Goal: Task Accomplishment & Management: Use online tool/utility

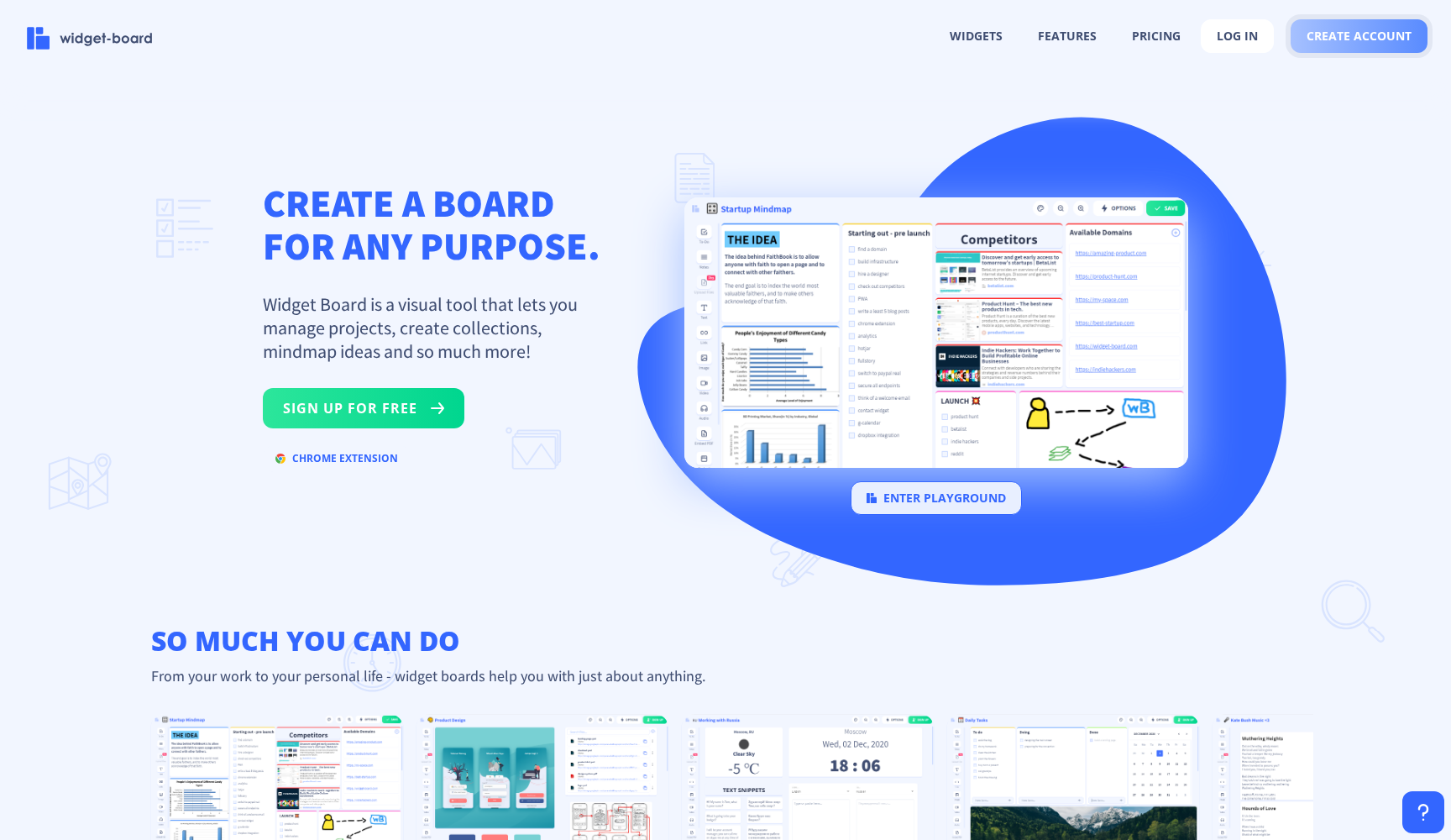
click at [1358, 31] on span "create account" at bounding box center [1360, 37] width 105 height 14
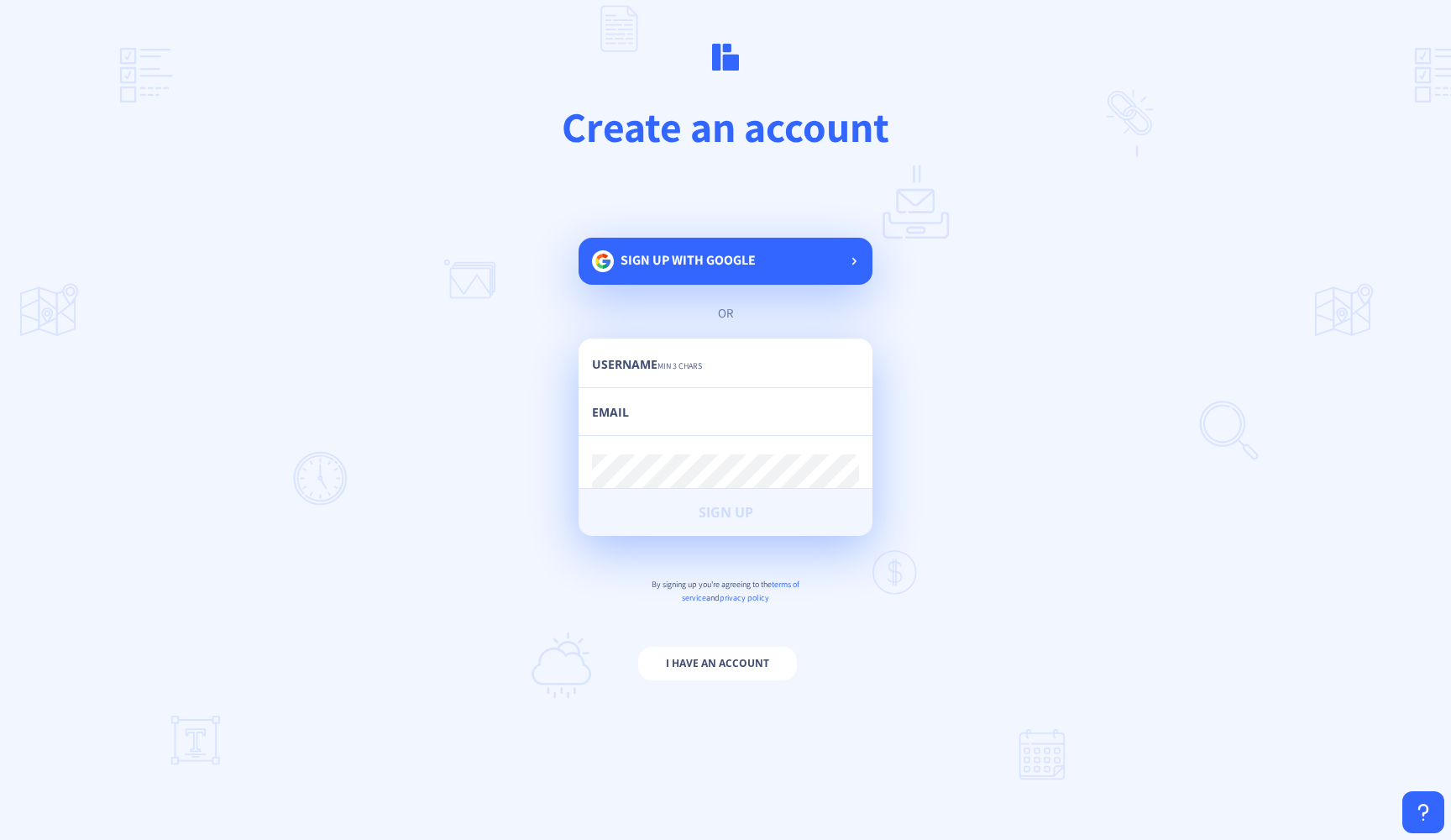
click at [830, 265] on div "Sign up with google" at bounding box center [726, 260] width 294 height 47
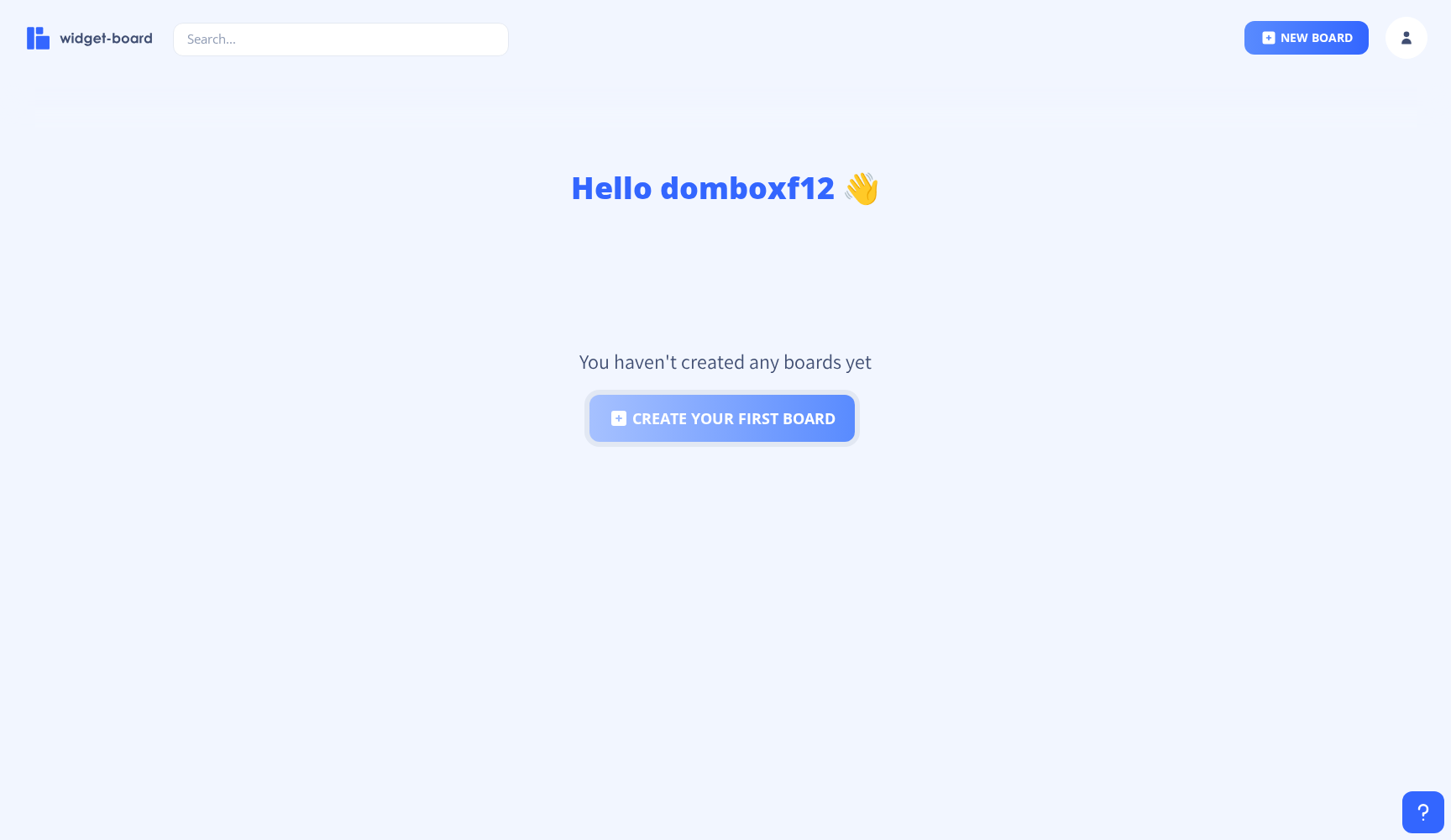
click at [819, 407] on button "create your first board" at bounding box center [722, 418] width 265 height 47
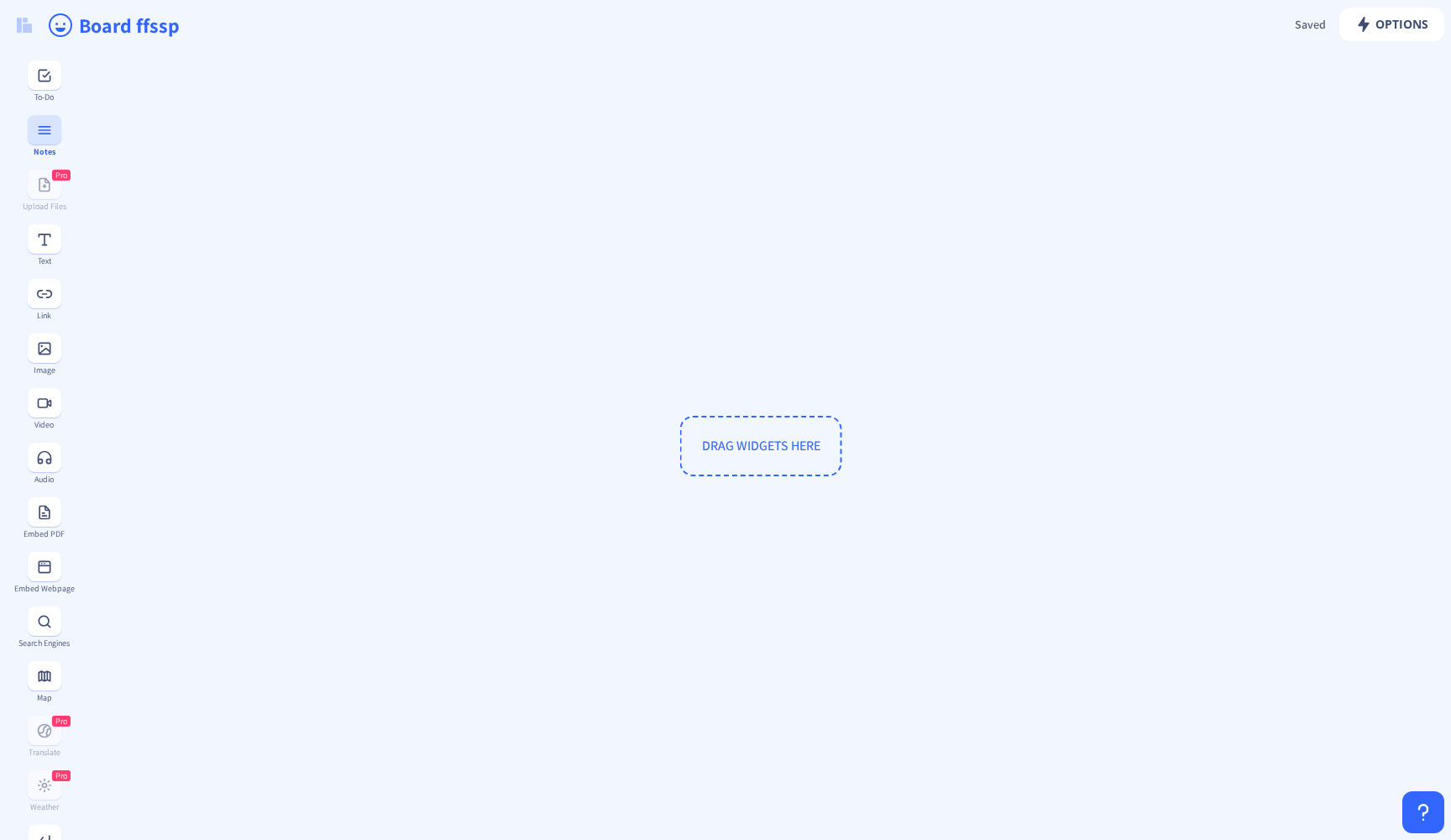
click at [38, 129] on rect at bounding box center [44, 130] width 13 height 2
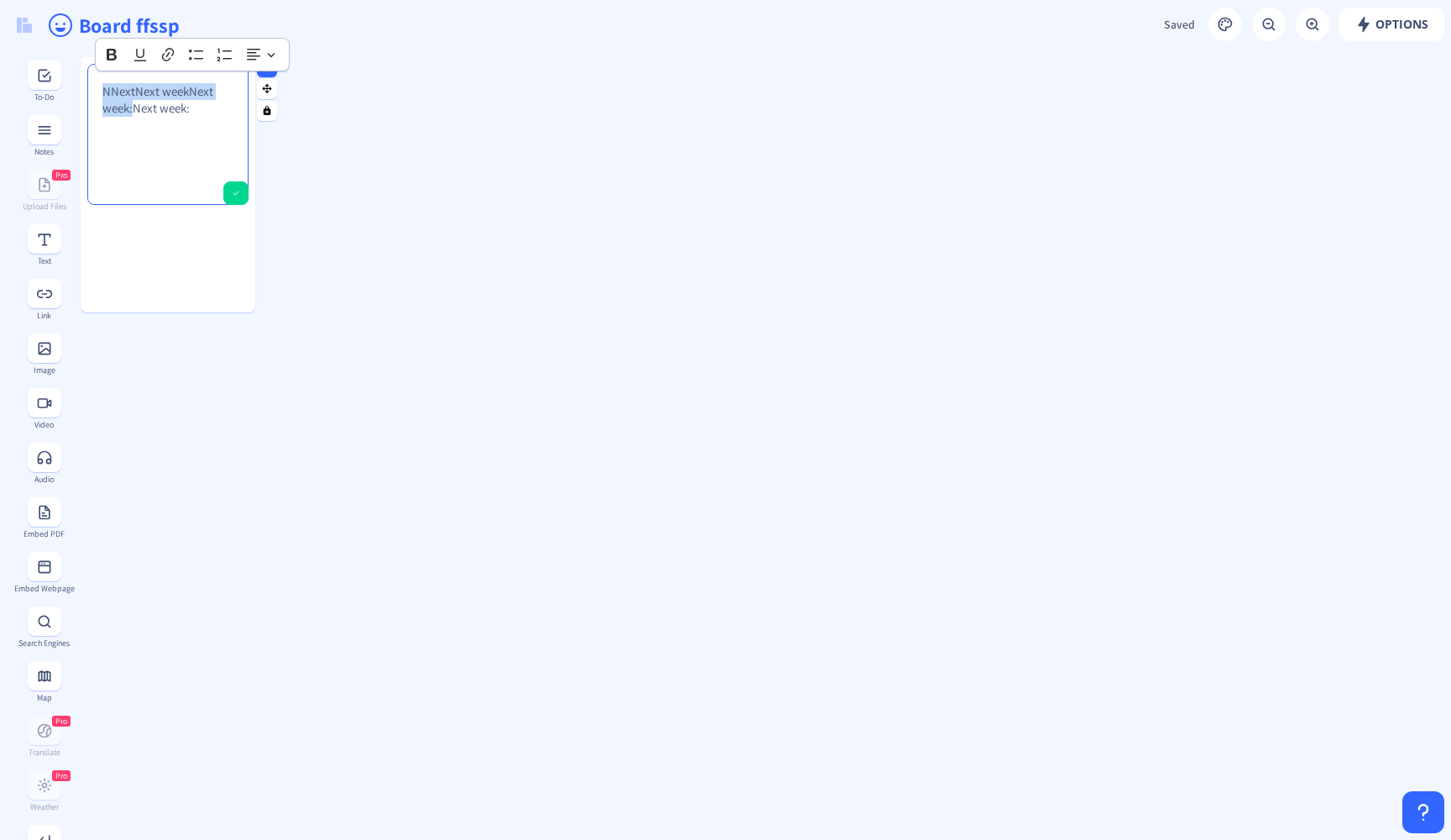
drag, startPoint x: 133, startPoint y: 110, endPoint x: 97, endPoint y: 89, distance: 41.7
click at [97, 89] on div "NNextNext weekNext week:Next week:" at bounding box center [168, 134] width 146 height 126
click at [199, 111] on div "Next week:" at bounding box center [168, 134] width 146 height 126
drag, startPoint x: 159, startPoint y: 89, endPoint x: 89, endPoint y: 91, distance: 70.0
click at [89, 91] on ckeditor "Next week:" at bounding box center [168, 134] width 161 height 141
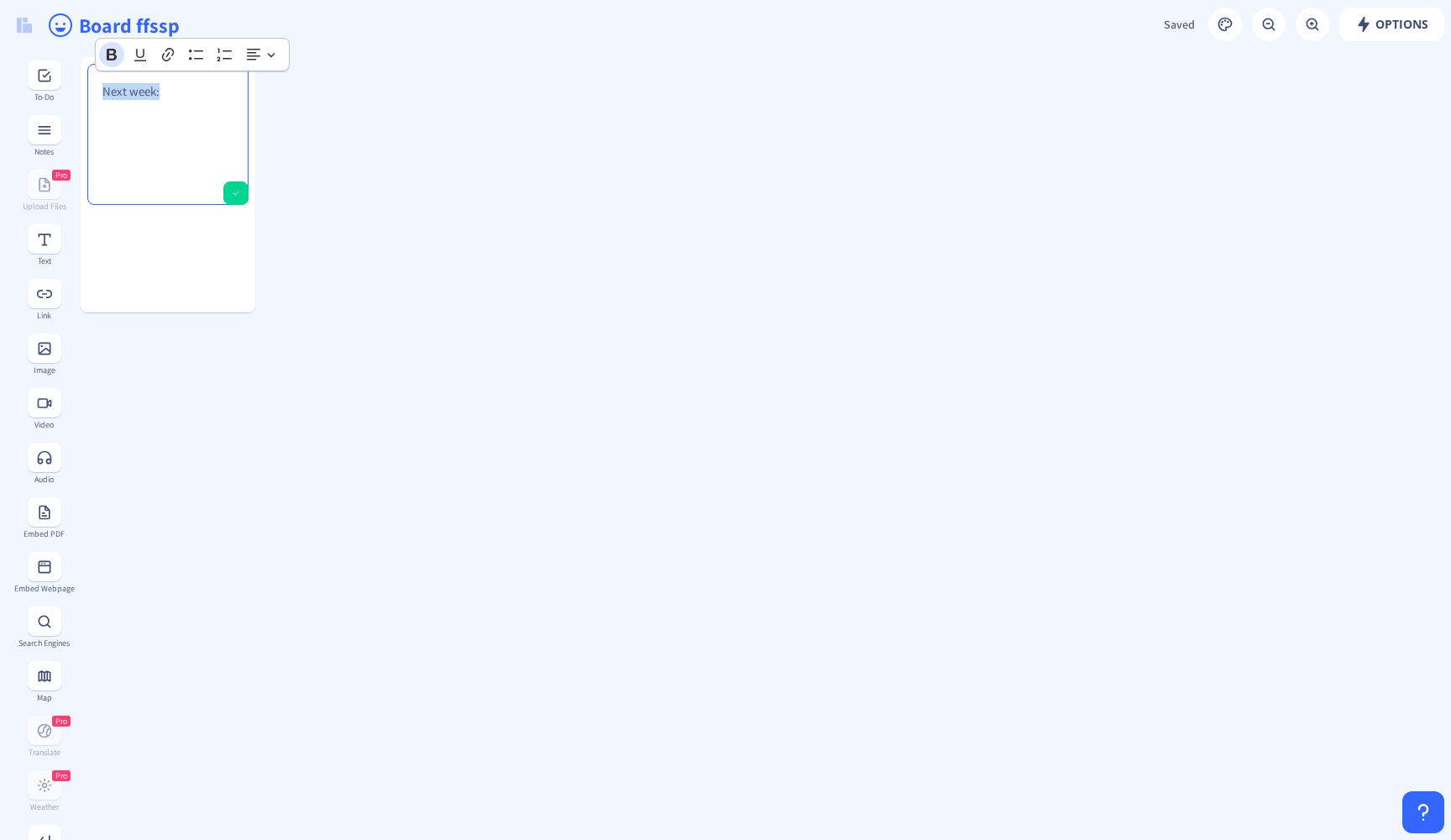
click at [114, 58] on icon "Editor toolbar" at bounding box center [111, 55] width 10 height 12
click at [179, 89] on p "Next week:" at bounding box center [168, 91] width 131 height 17
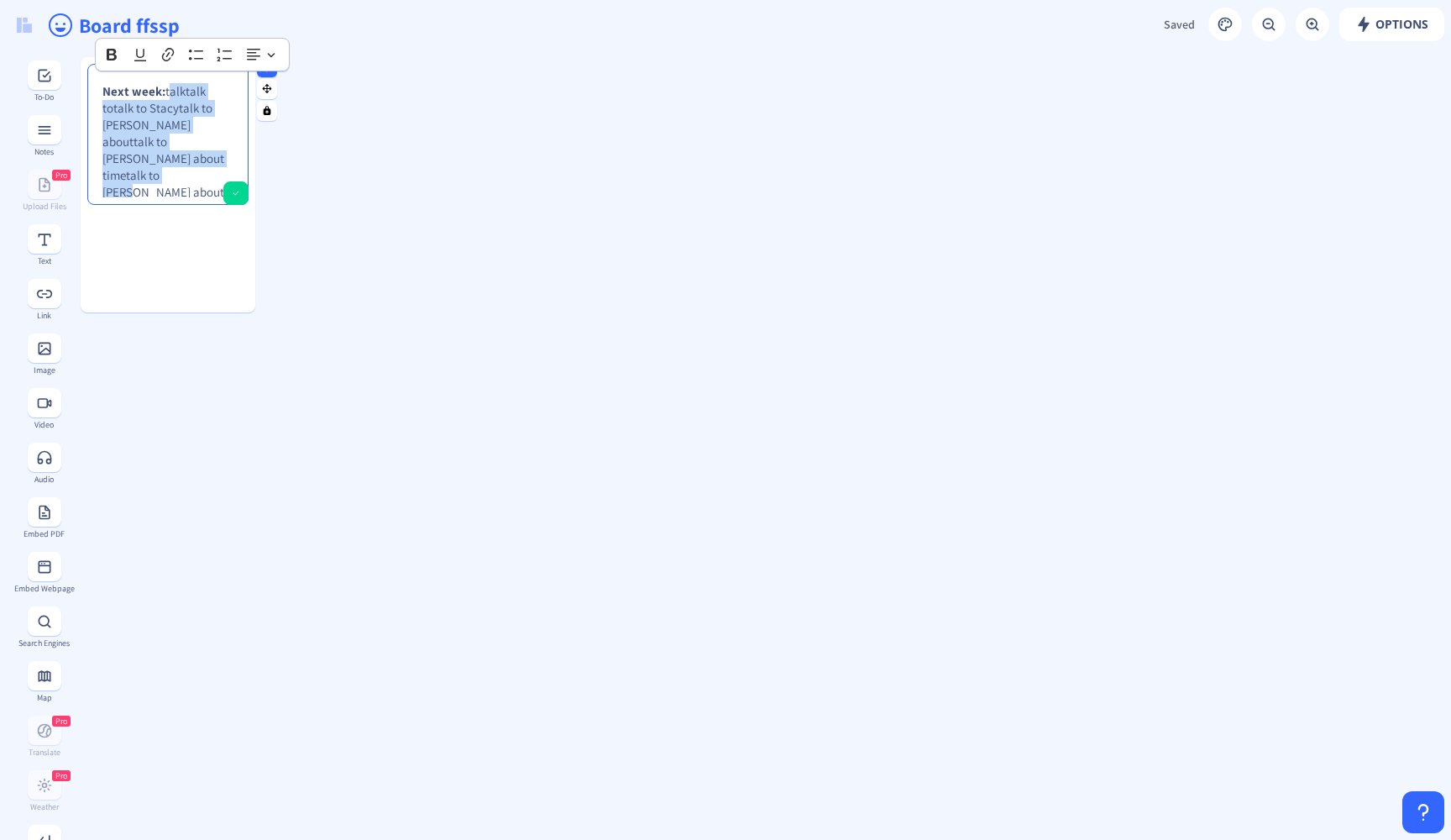
drag, startPoint x: 176, startPoint y: 157, endPoint x: 166, endPoint y: 88, distance: 69.7
click at [166, 88] on p "Next week: talktalk totalk to Stacytalk to [PERSON_NAME] abouttalk to [PERSON_N…" at bounding box center [168, 167] width 131 height 168
click at [231, 122] on div "Next week: talk to [PERSON_NAME] about time off" at bounding box center [168, 134] width 146 height 126
click at [171, 91] on p "Next week: talk to [PERSON_NAME] about time off." at bounding box center [168, 108] width 131 height 51
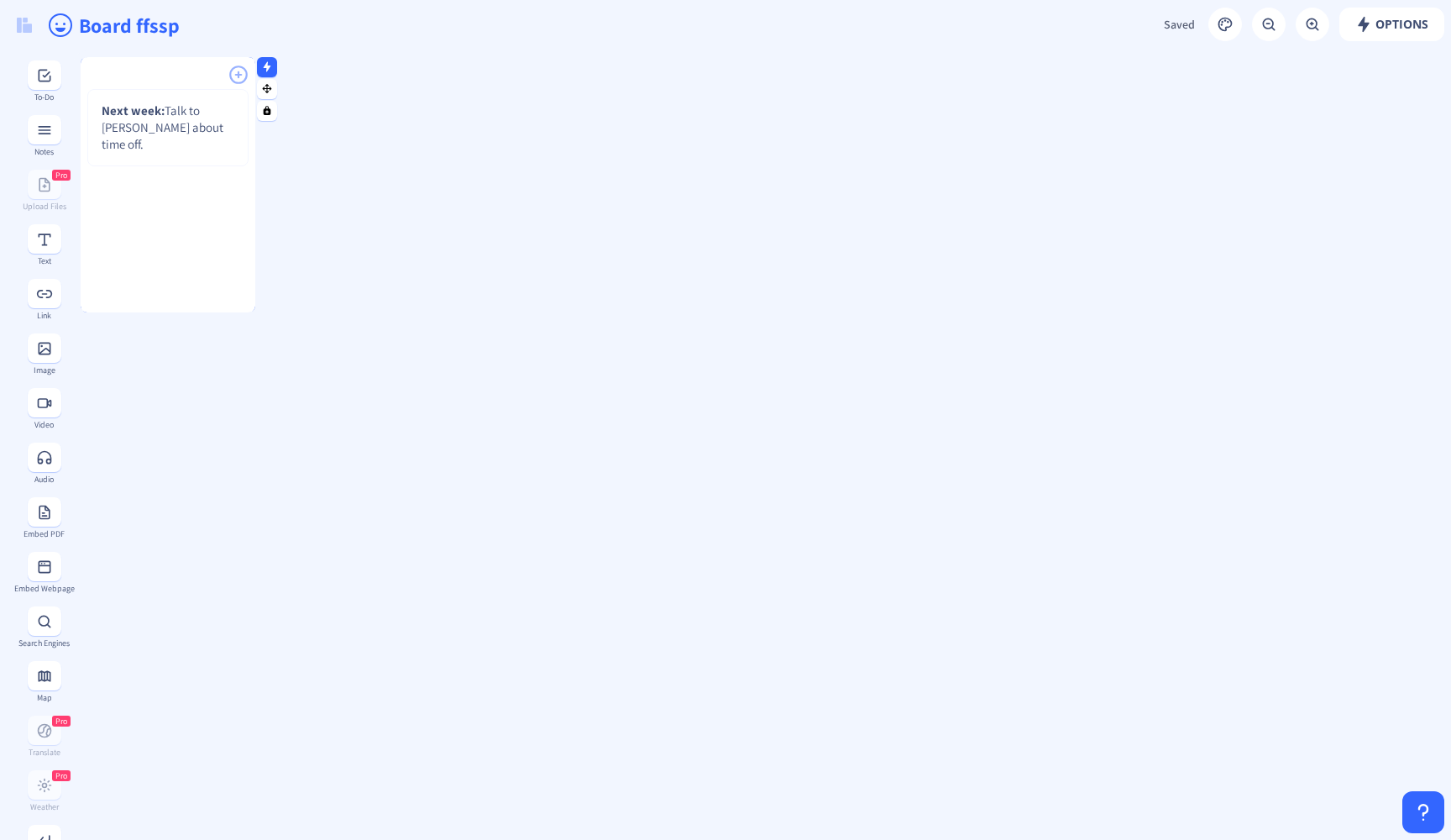
click at [207, 310] on div at bounding box center [168, 310] width 175 height 4
drag, startPoint x: 207, startPoint y: 310, endPoint x: 210, endPoint y: 164, distance: 146.0
click at [210, 164] on gridster-item "Next week: Talk to [PERSON_NAME] about time off." at bounding box center [168, 145] width 175 height 175
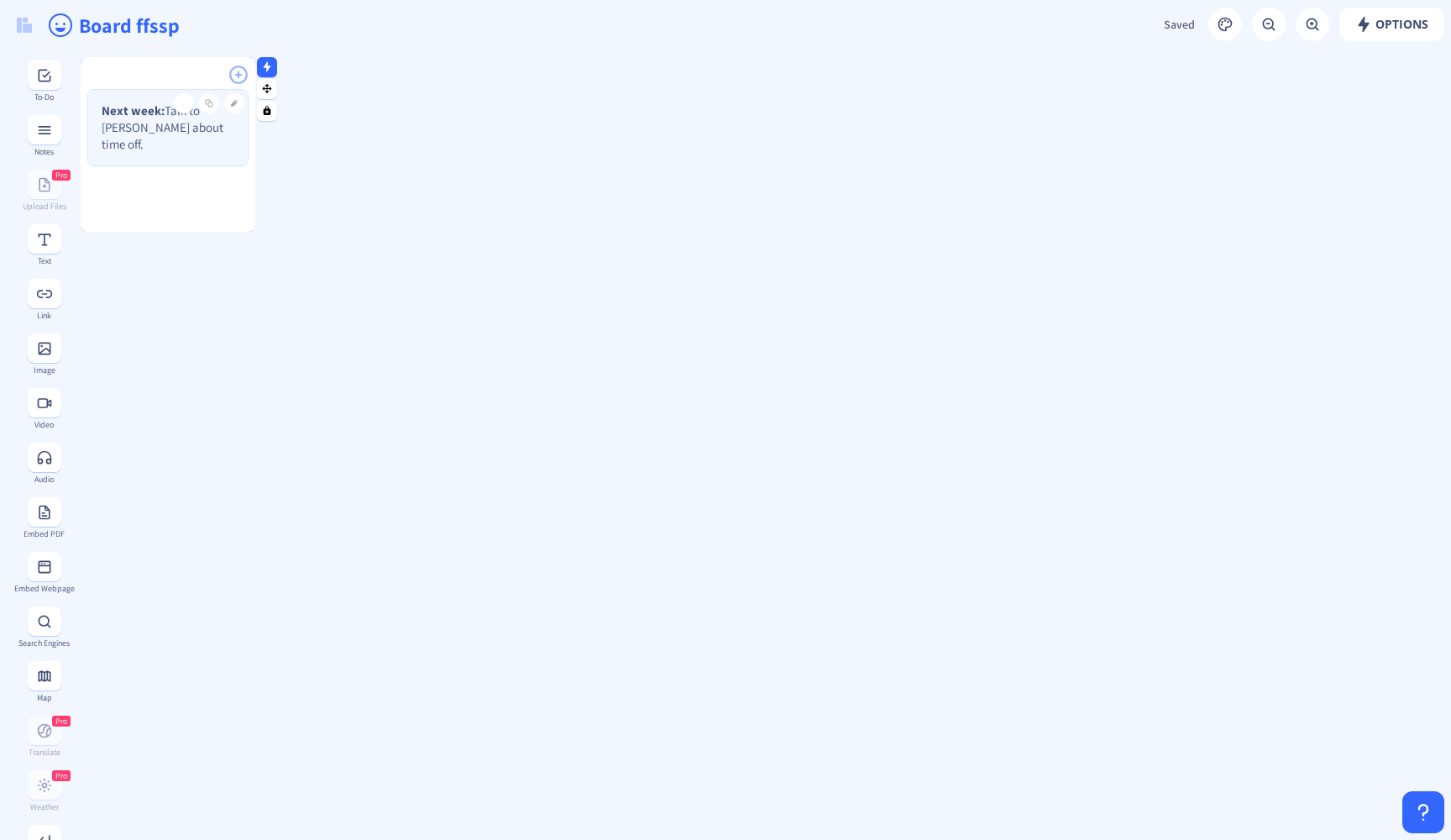
drag, startPoint x: 196, startPoint y: 229, endPoint x: 203, endPoint y: 140, distance: 89.3
click at [202, 139] on gridster-item "Next week: Talk to [PERSON_NAME] about time off." at bounding box center [168, 145] width 175 height 175
click at [45, 241] on rect at bounding box center [44, 239] width 17 height 17
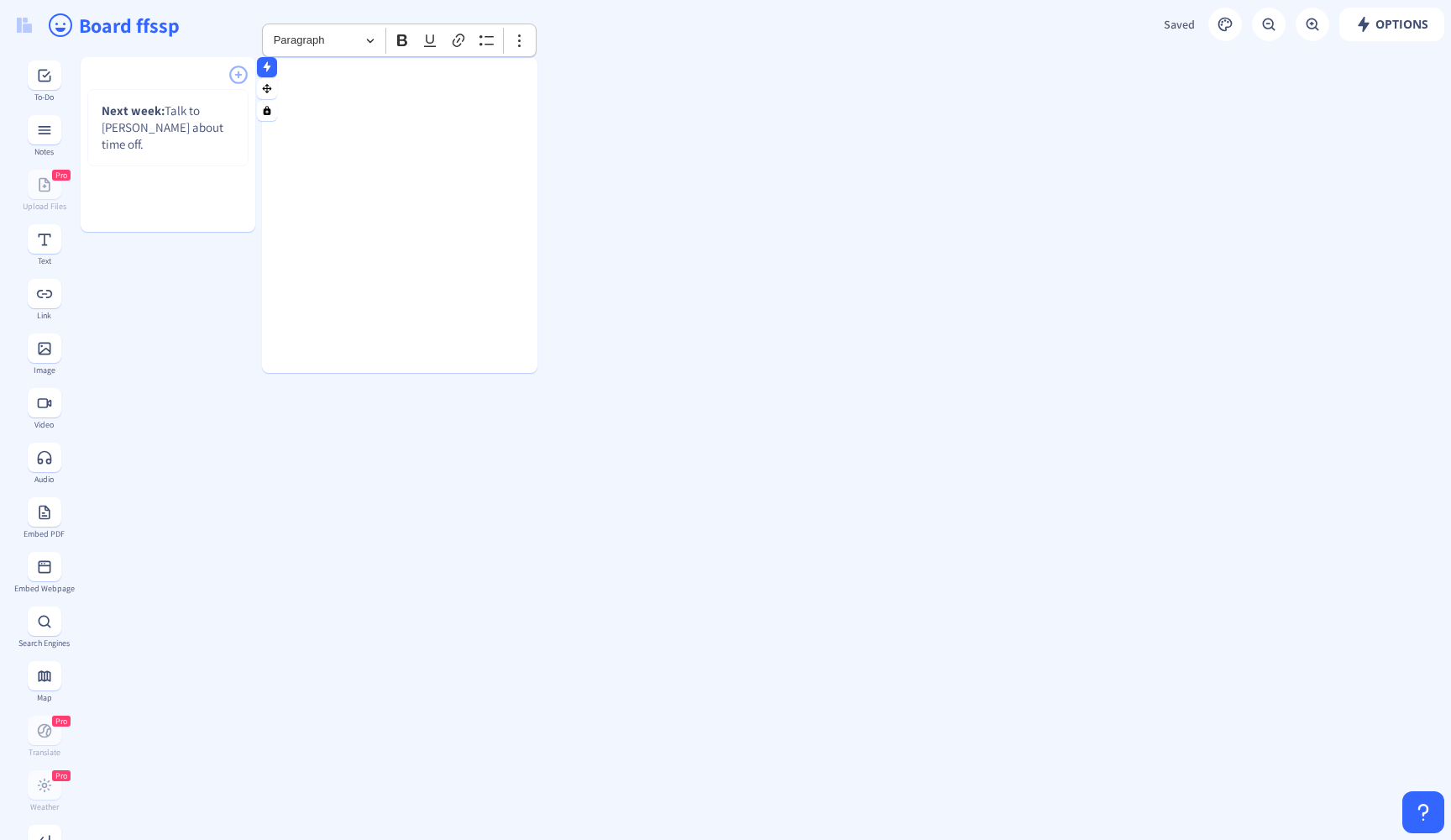
click at [141, 184] on div "Next week: Talk to [PERSON_NAME] about time off." at bounding box center [168, 173] width 175 height 168
click at [520, 43] on icon "Editor toolbar" at bounding box center [519, 40] width 17 height 17
click at [547, 106] on rect at bounding box center [549, 110] width 11 height 11
click at [550, 114] on icon at bounding box center [550, 110] width 8 height 9
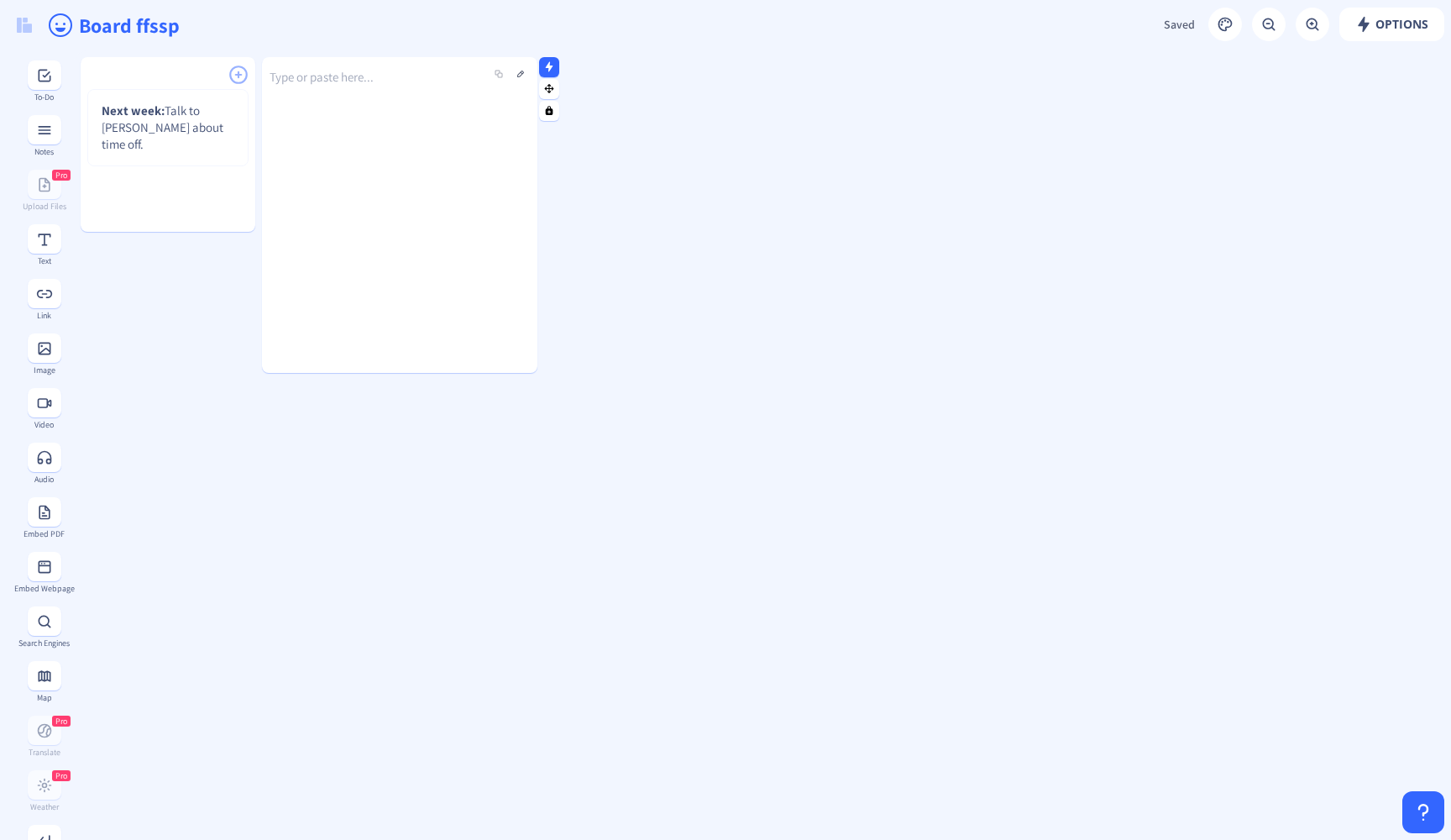
click at [482, 145] on div "Type or paste here..." at bounding box center [399, 203] width 275 height 316
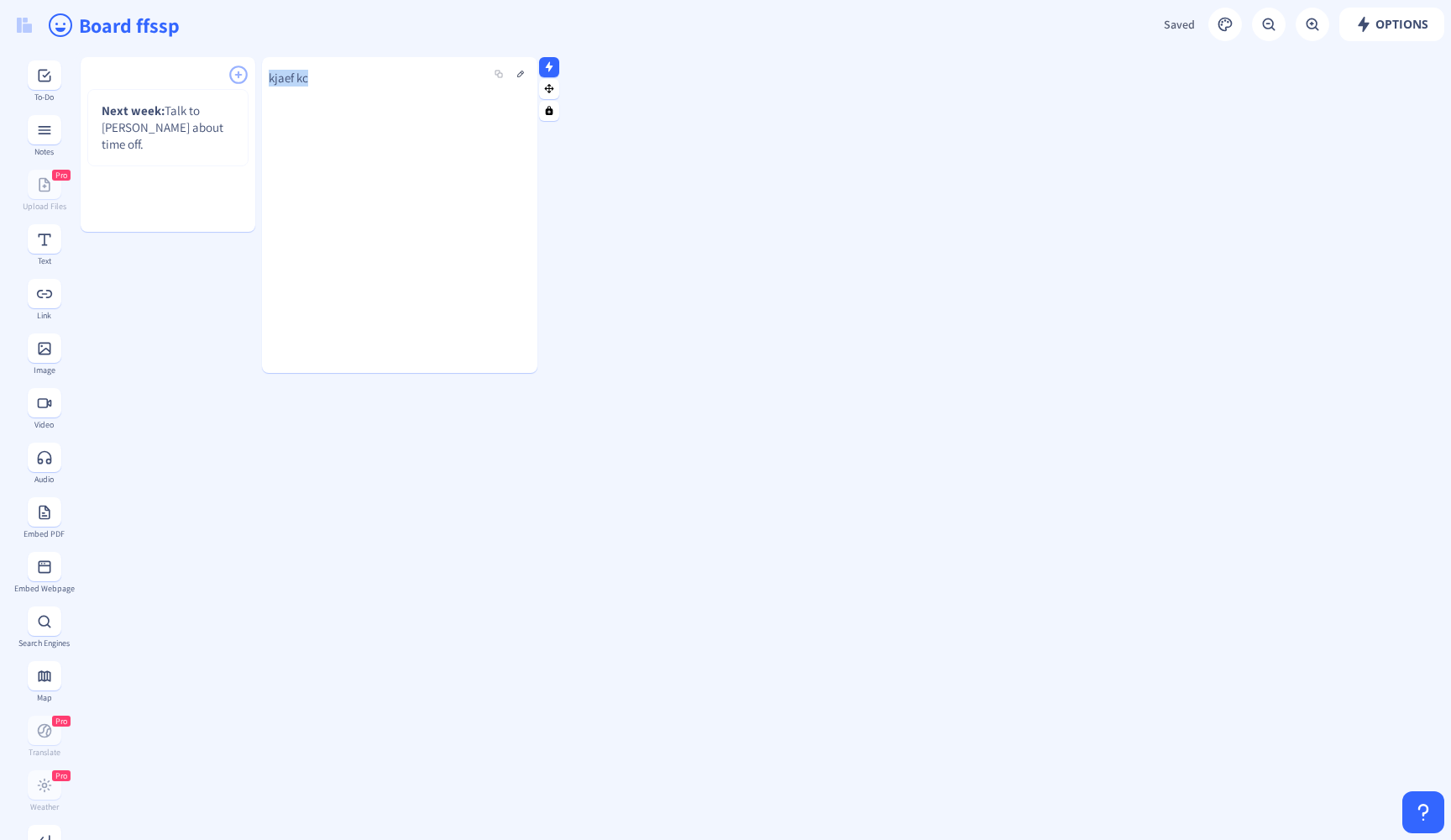
drag, startPoint x: 560, startPoint y: 205, endPoint x: 417, endPoint y: 117, distance: 167.9
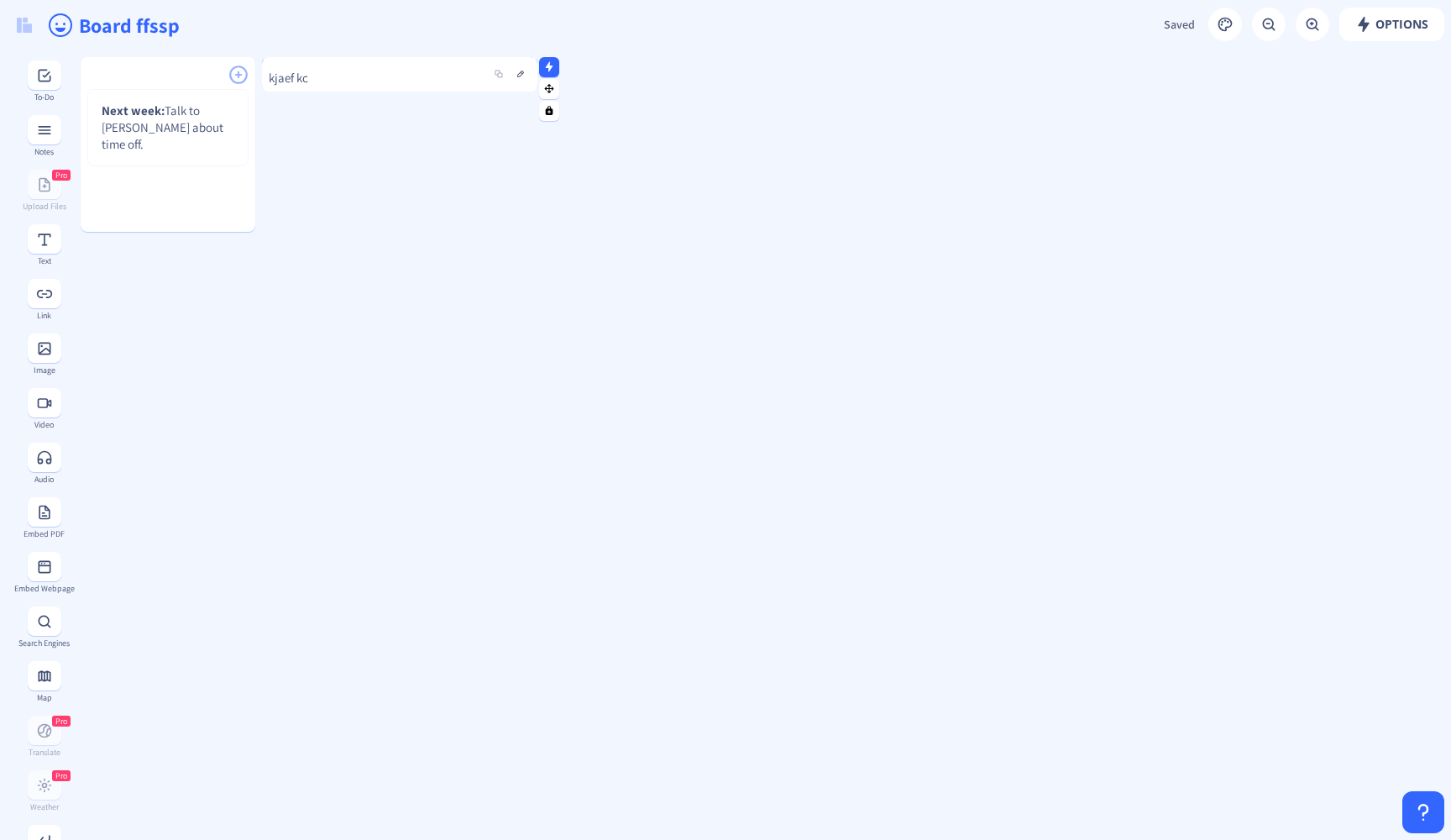
drag, startPoint x: 303, startPoint y: 371, endPoint x: 305, endPoint y: 89, distance: 282.0
click at [305, 89] on div at bounding box center [399, 89] width 275 height 4
click at [196, 172] on div "Next week: Talk to [PERSON_NAME] about time off." at bounding box center [167, 173] width 175 height 168
click at [192, 180] on div "Next week: Talk to [PERSON_NAME] about time off." at bounding box center [168, 173] width 175 height 168
click at [214, 206] on div "Next week: Talk to [PERSON_NAME] about time off." at bounding box center [168, 173] width 175 height 168
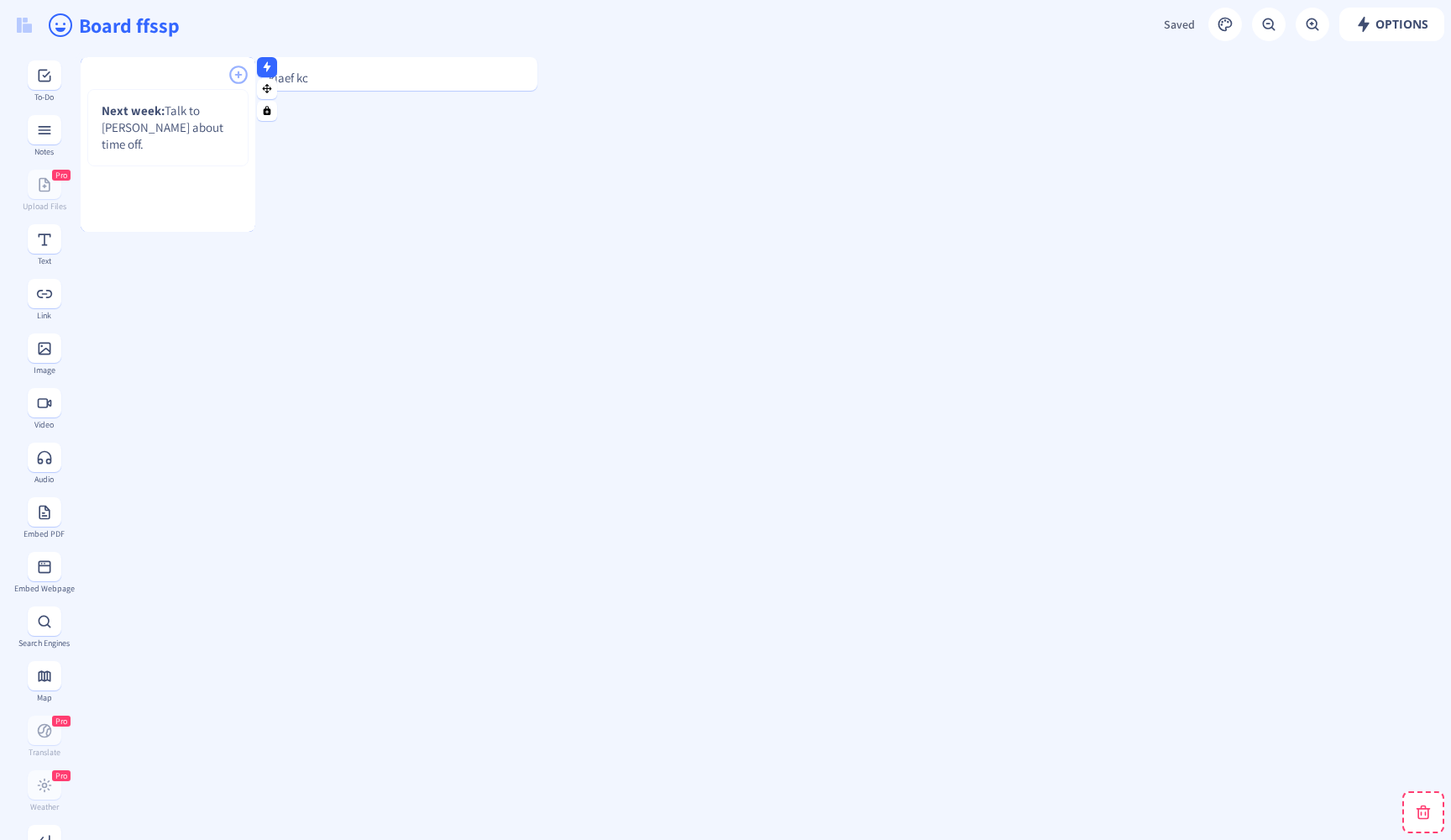
click at [194, 176] on div "Next week: Talk to [PERSON_NAME] about time off." at bounding box center [168, 173] width 175 height 168
click at [234, 74] on rect at bounding box center [238, 74] width 22 height 22
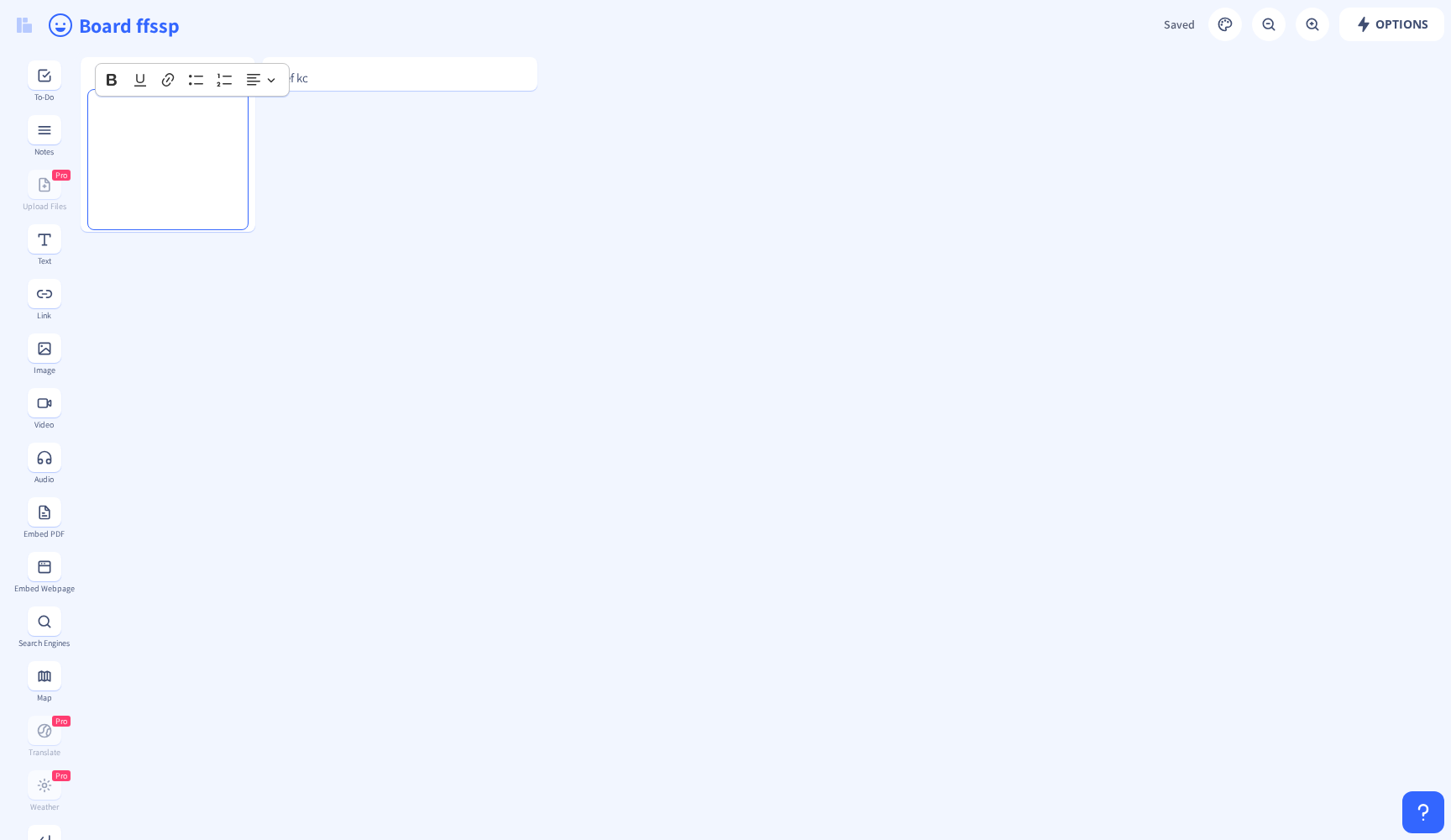
click at [185, 129] on div "Rich Text Editor, main" at bounding box center [168, 116] width 146 height 40
click at [111, 84] on icon "Editor toolbar" at bounding box center [111, 79] width 10 height 12
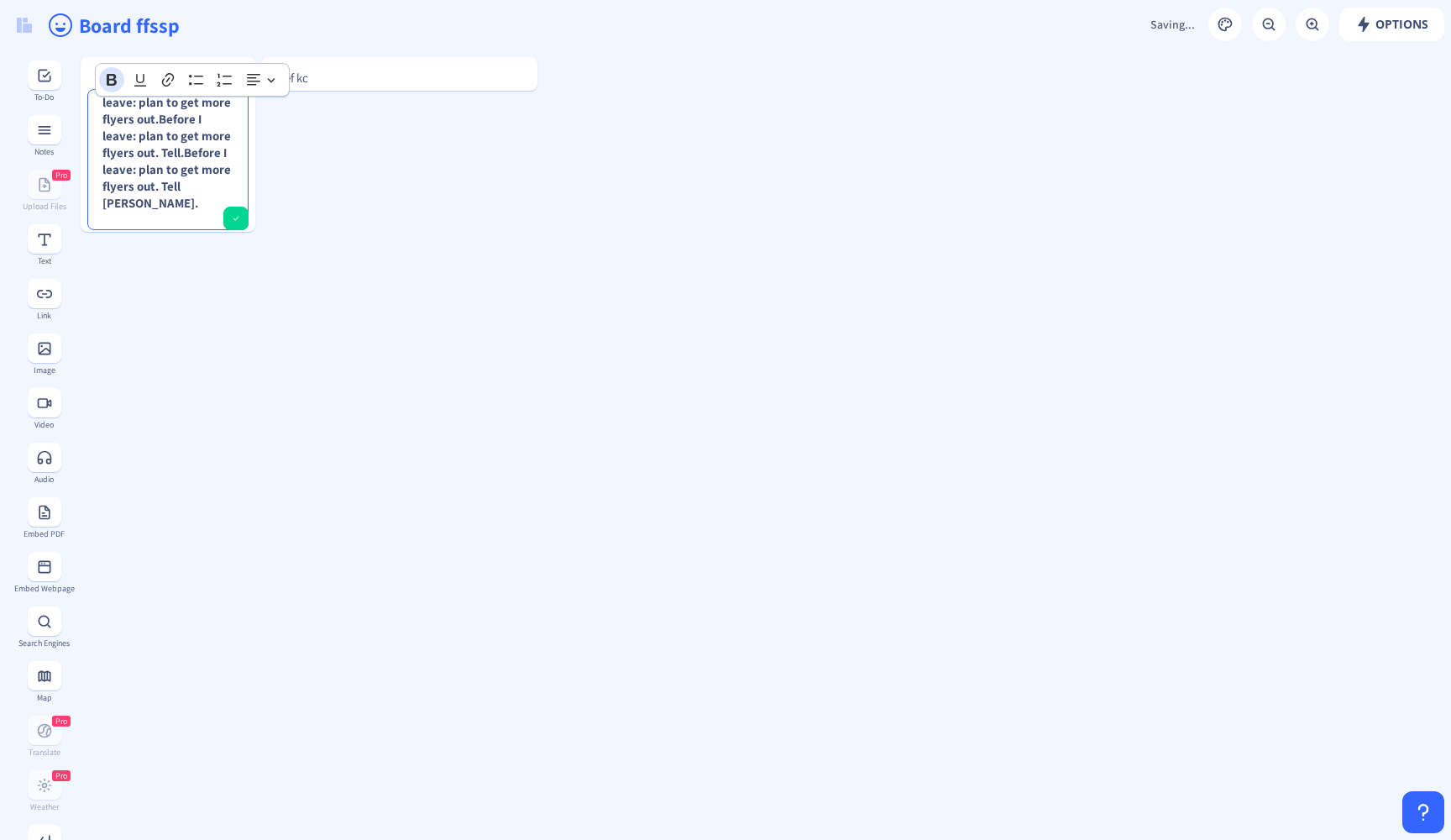
scroll to position [249, 0]
click at [213, 159] on strong "BBefore IBefore I leaveBefore I leave:Before I leave: planBefore I leave: plan …" at bounding box center [167, 43] width 129 height 335
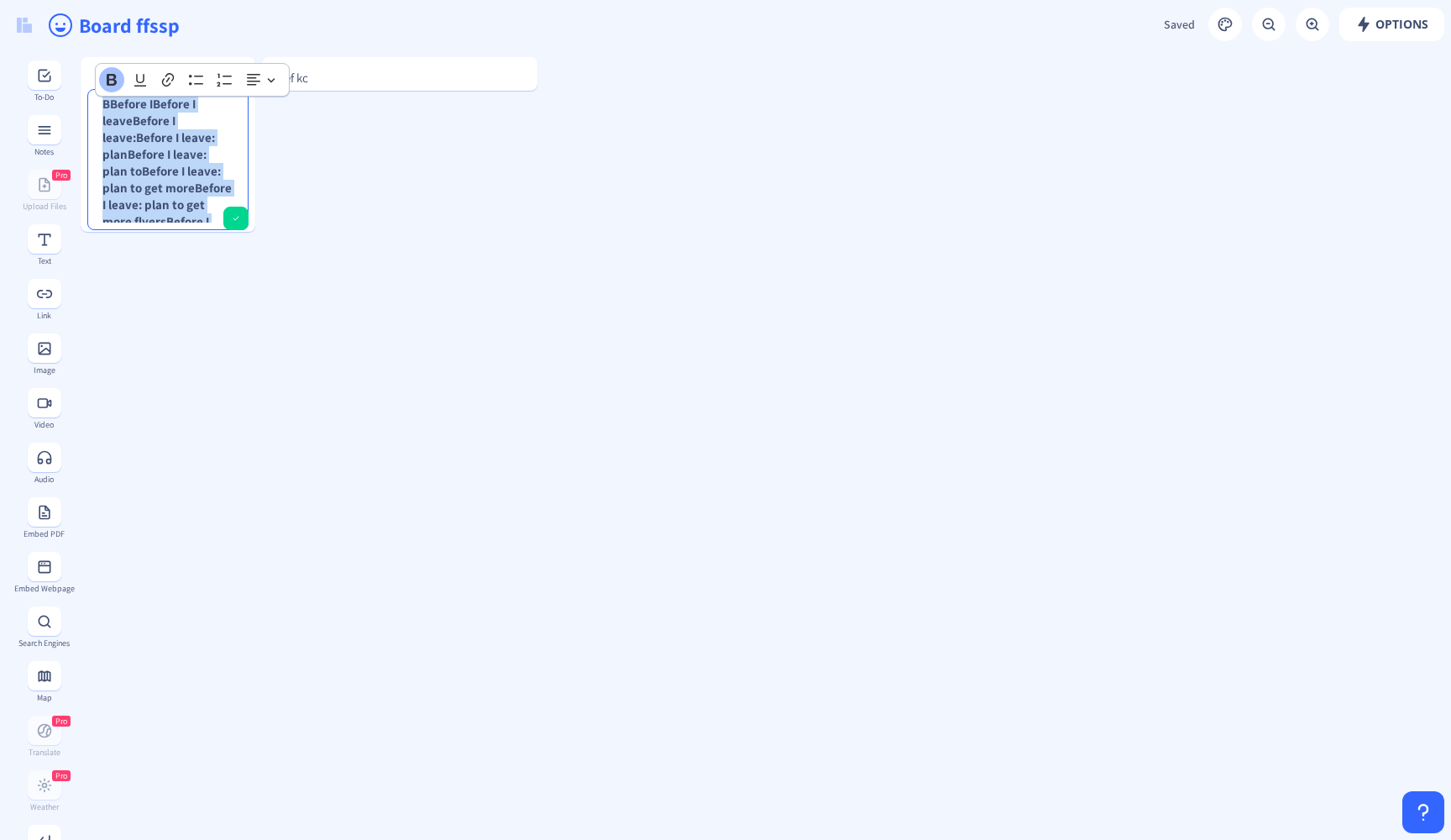
scroll to position [0, 0]
drag, startPoint x: 130, startPoint y: 167, endPoint x: 128, endPoint y: 69, distance: 98.0
click at [128, 69] on body "new board Options Saved Saving... Board ffssp BBefore IBefore I leaveBefore I l…" at bounding box center [725, 420] width 1451 height 840
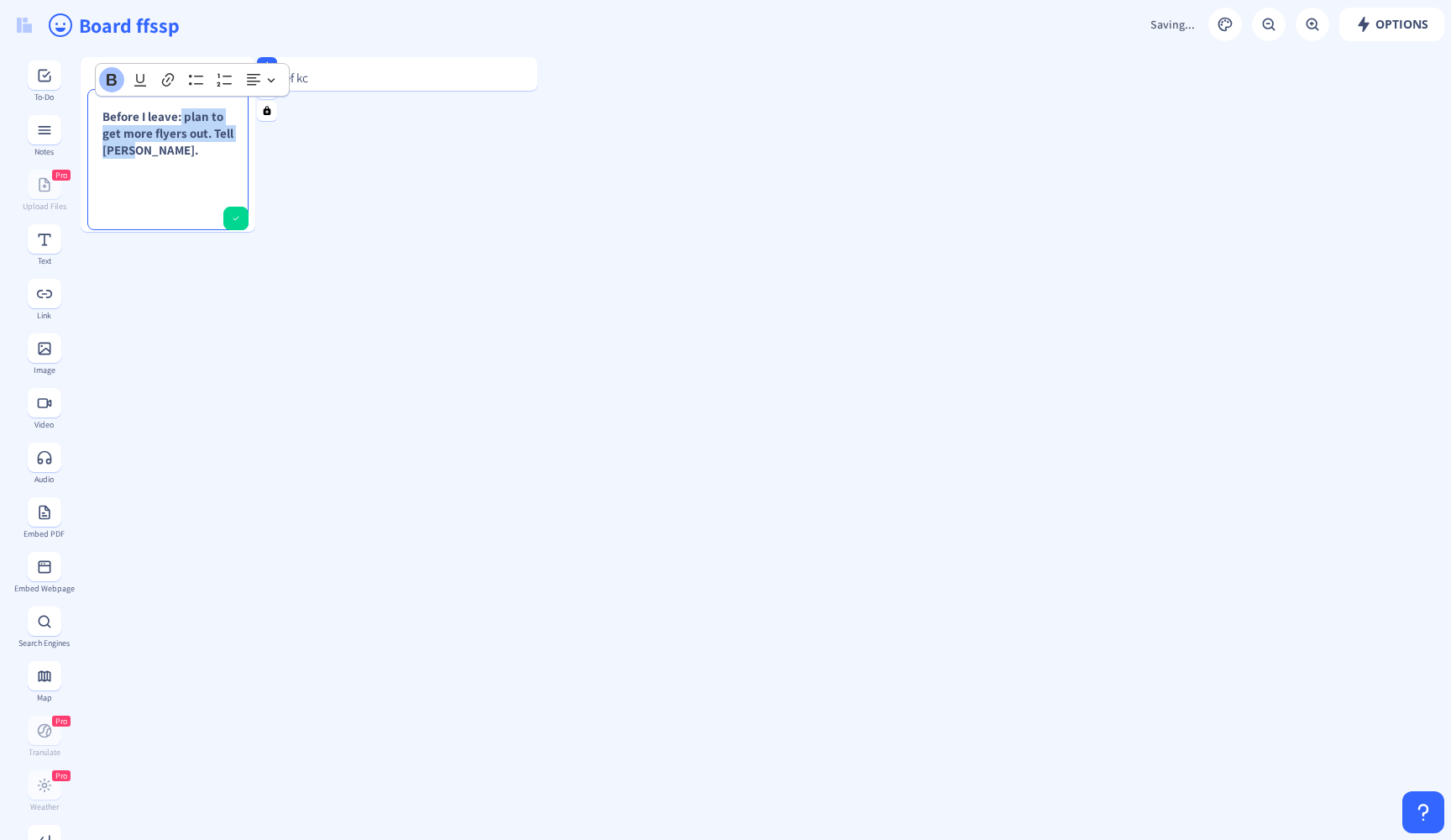
drag, startPoint x: 180, startPoint y: 115, endPoint x: 200, endPoint y: 168, distance: 56.6
click at [200, 168] on div "Before I leave: plan to get more flyers out. Tell [PERSON_NAME]." at bounding box center [168, 159] width 146 height 126
click at [117, 78] on icon "Editor toolbar" at bounding box center [111, 79] width 17 height 17
click at [163, 115] on strong "Before I leave:" at bounding box center [142, 116] width 79 height 16
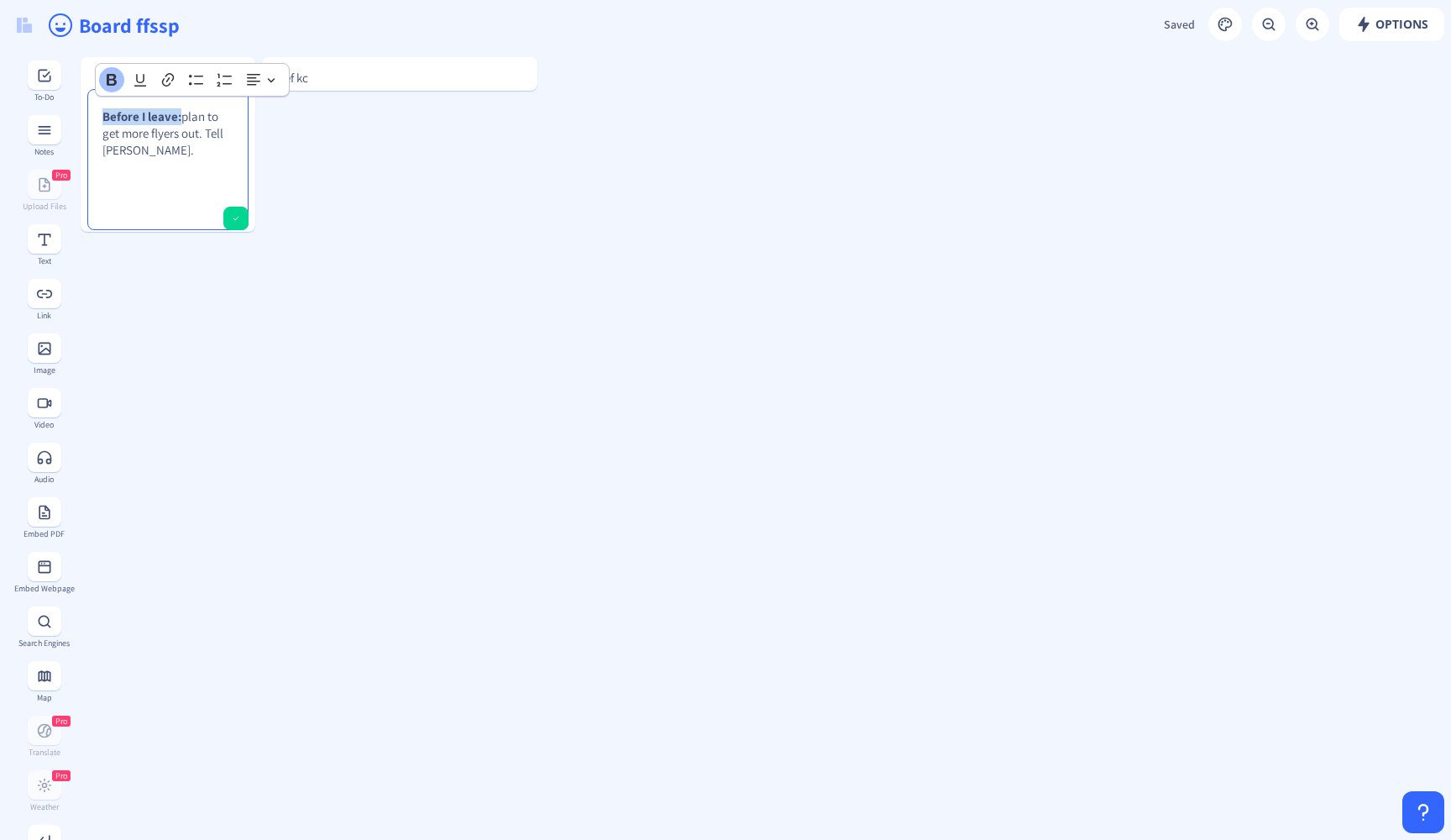
drag, startPoint x: 179, startPoint y: 117, endPoint x: 75, endPoint y: 111, distance: 104.2
click at [139, 84] on icon "Editor toolbar" at bounding box center [140, 79] width 17 height 17
click at [166, 174] on div "Before I leave: plan to get more flyers out. Tell [PERSON_NAME]." at bounding box center [168, 159] width 146 height 126
drag, startPoint x: 194, startPoint y: 150, endPoint x: 144, endPoint y: 134, distance: 52.5
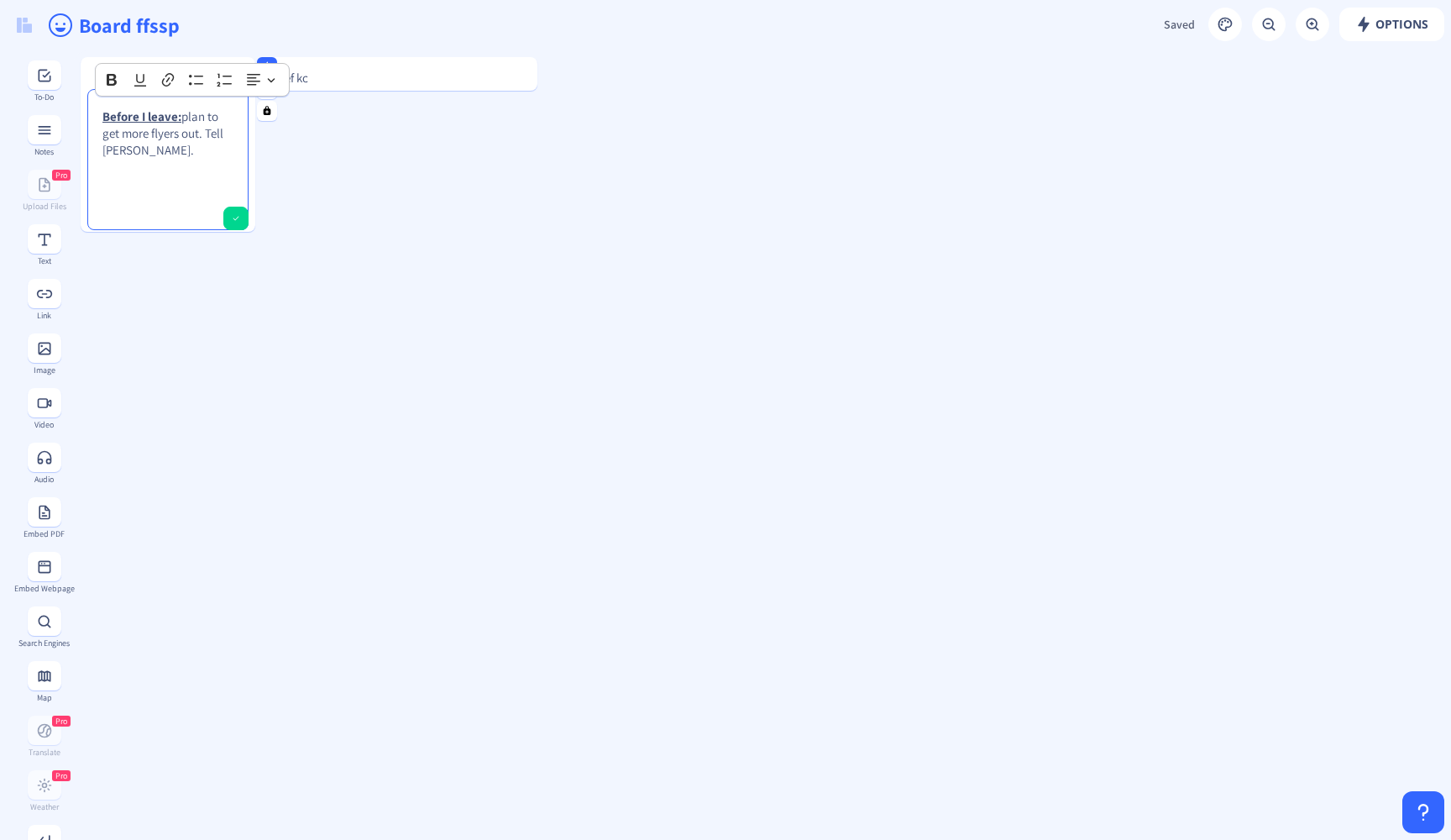
click at [169, 143] on p "Before I leave: plan to get more flyers out. Tell [PERSON_NAME]." at bounding box center [168, 133] width 131 height 51
click at [139, 133] on p "Before I leave: plan to get more flyers out. Tell [PERSON_NAME]." at bounding box center [168, 133] width 131 height 51
drag, startPoint x: 155, startPoint y: 183, endPoint x: 117, endPoint y: 101, distance: 90.4
click at [117, 101] on div "Before I leave: plan to get more flyers out. Tell [PERSON_NAME]." at bounding box center [168, 159] width 146 height 126
click at [117, 82] on icon "Editor toolbar" at bounding box center [111, 79] width 17 height 17
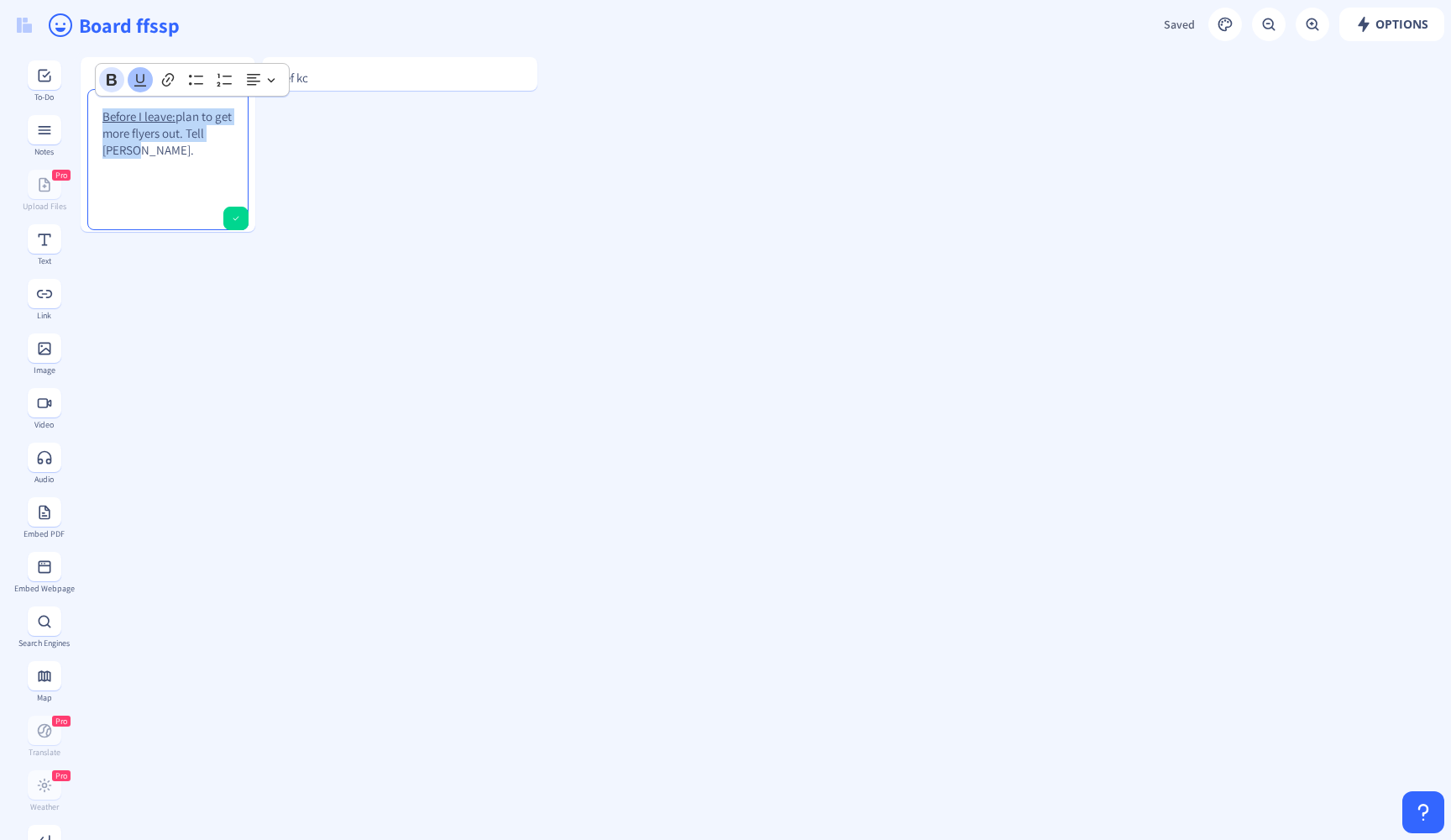
click at [117, 82] on icon "Editor toolbar" at bounding box center [111, 79] width 17 height 17
click at [139, 166] on div "Before I leave: plan to get more flyers out. Tell [PERSON_NAME]." at bounding box center [168, 159] width 146 height 126
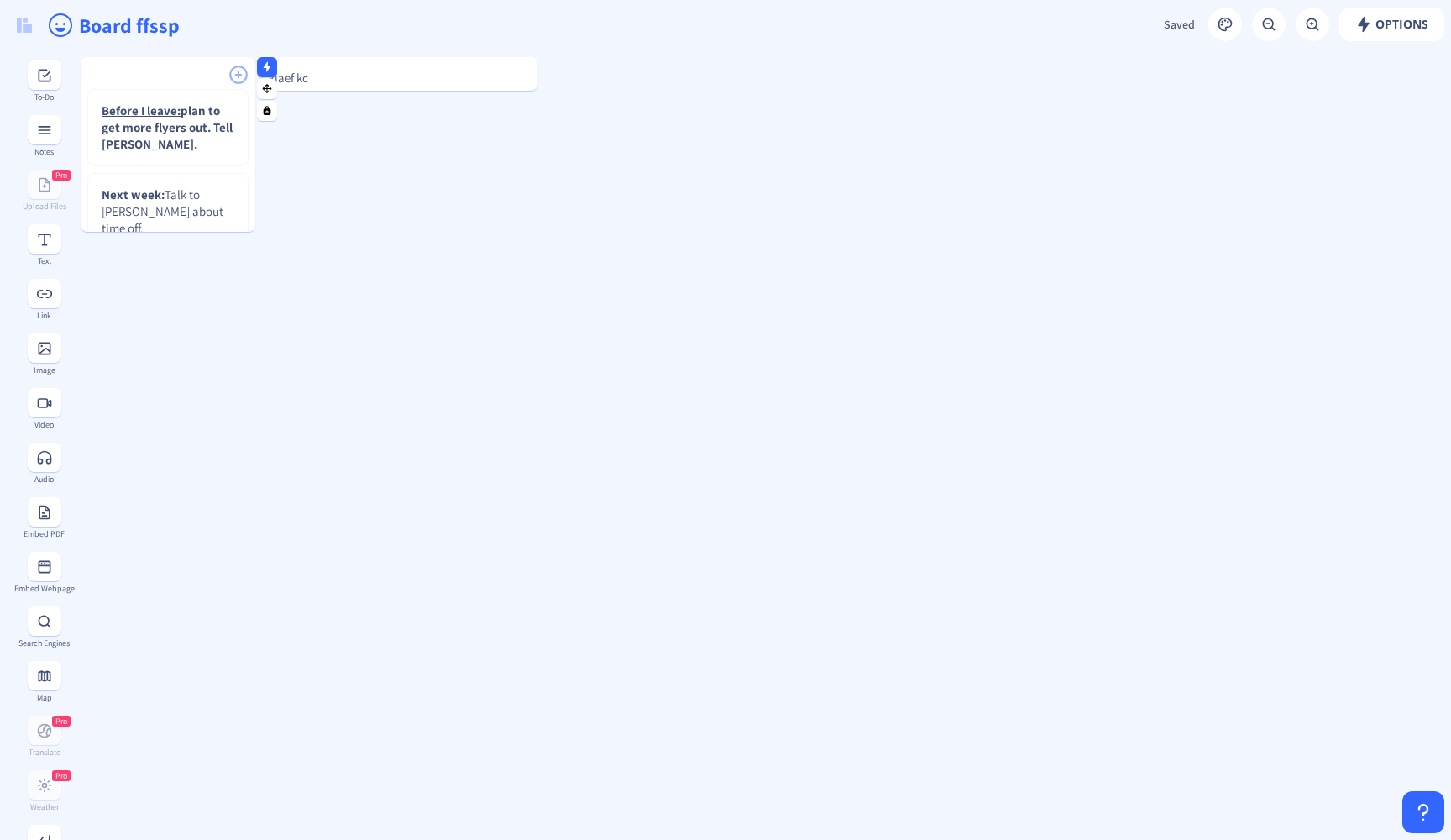
click at [231, 216] on div "Before I leave: plan to get more flyers out. Tell [PERSON_NAME]. Next week: Tal…" at bounding box center [168, 141] width 175 height 168
drag, startPoint x: 185, startPoint y: 231, endPoint x: 176, endPoint y: 333, distance: 102.4
click at [176, 333] on div at bounding box center [168, 332] width 175 height 4
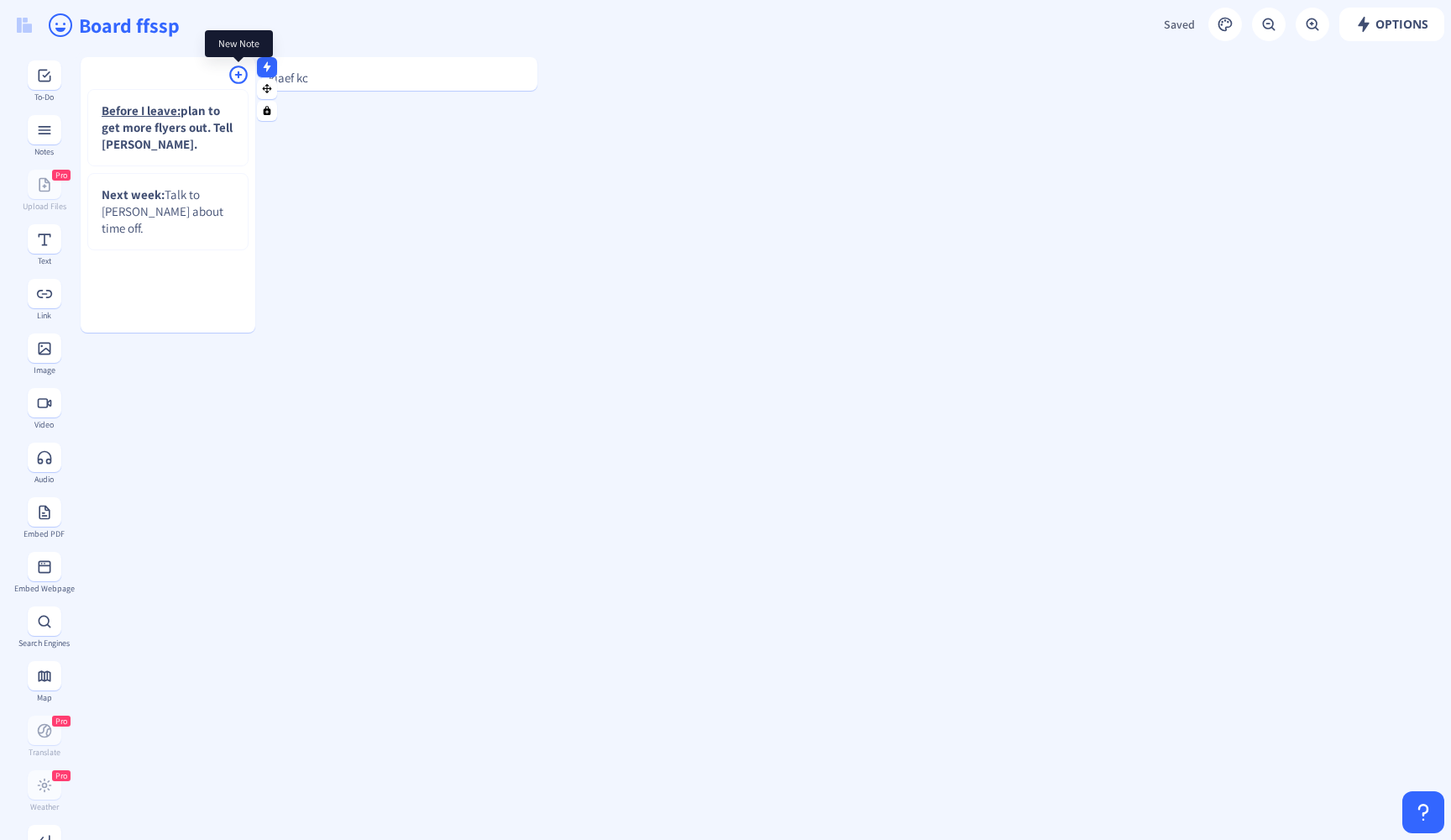
click at [242, 76] on rect at bounding box center [238, 74] width 22 height 22
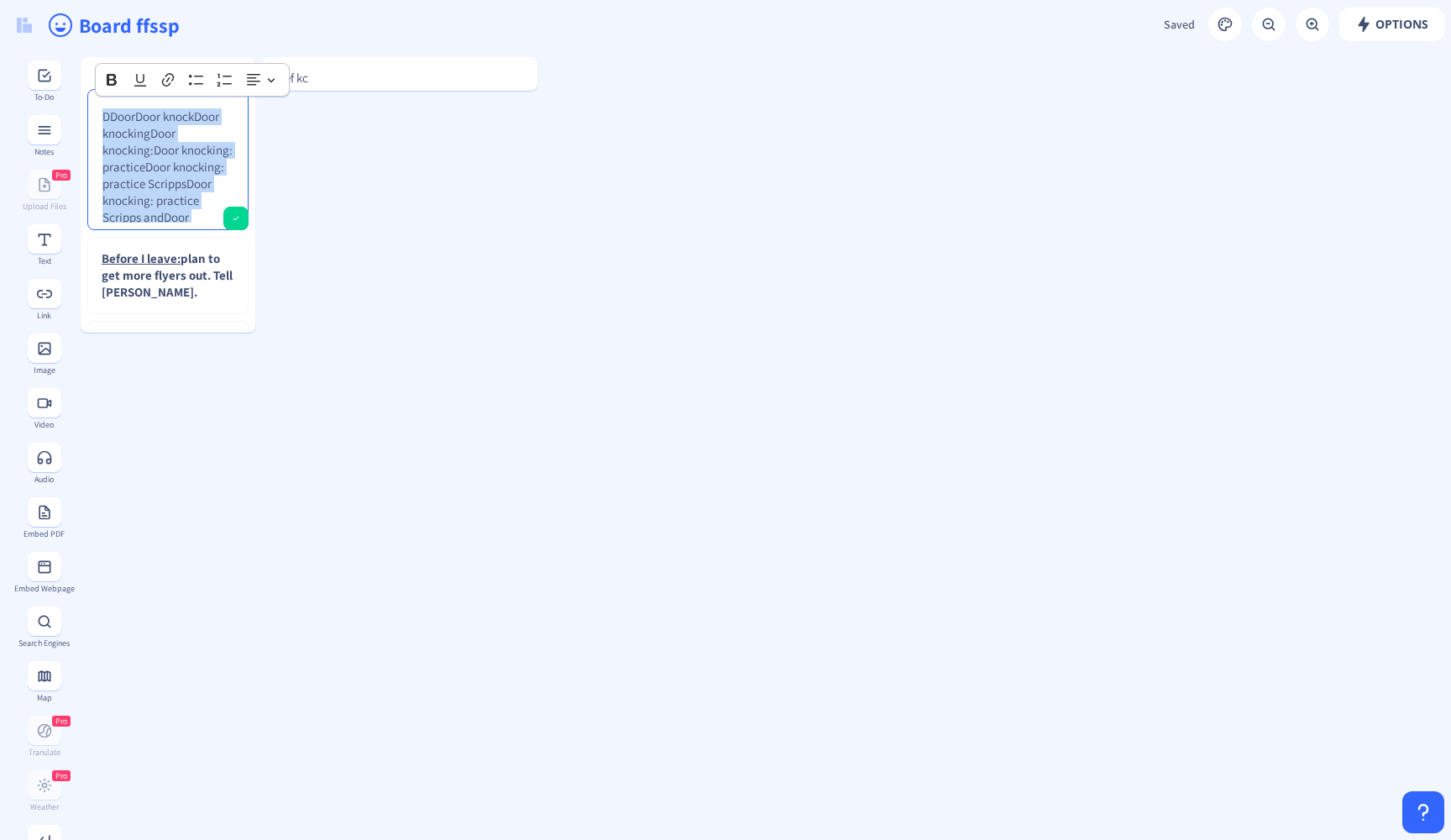
drag, startPoint x: 101, startPoint y: 169, endPoint x: 96, endPoint y: 71, distance: 98.1
click at [96, 71] on body "new board Options Saved Saving... Board ffssp DDoorDoor knockDoor knockingDoor …" at bounding box center [725, 420] width 1451 height 840
drag, startPoint x: 188, startPoint y: 172, endPoint x: 89, endPoint y: 95, distance: 125.4
click at [89, 95] on ckeditor "PaulDoor knocking: practice Scripps and report to [PERSON_NAME]" at bounding box center [168, 160] width 161 height 141
click at [111, 78] on icon "Editor toolbar" at bounding box center [111, 79] width 17 height 17
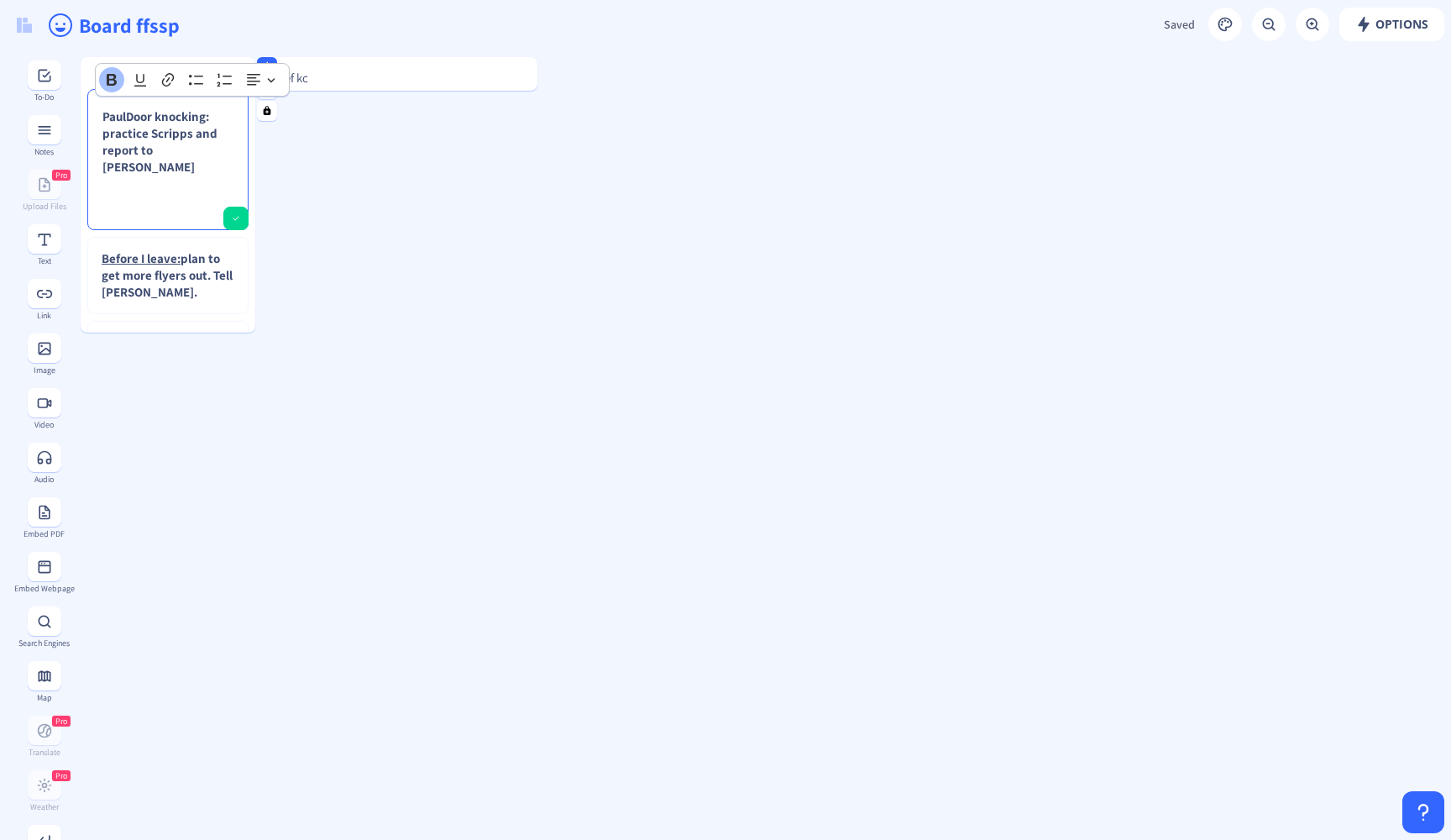
click at [206, 146] on p "PaulDoor knocking: practice Scripps and report to [PERSON_NAME]" at bounding box center [168, 142] width 131 height 68
drag, startPoint x: 215, startPoint y: 123, endPoint x: 89, endPoint y: 114, distance: 126.3
click at [89, 114] on ckeditor "PaulDoor knocking: practice Scripps and report to [PERSON_NAME]" at bounding box center [168, 160] width 161 height 141
click at [141, 81] on icon "Editor toolbar" at bounding box center [140, 79] width 17 height 17
click at [157, 117] on u "PaulDoor knocking:" at bounding box center [129, 124] width 55 height 33
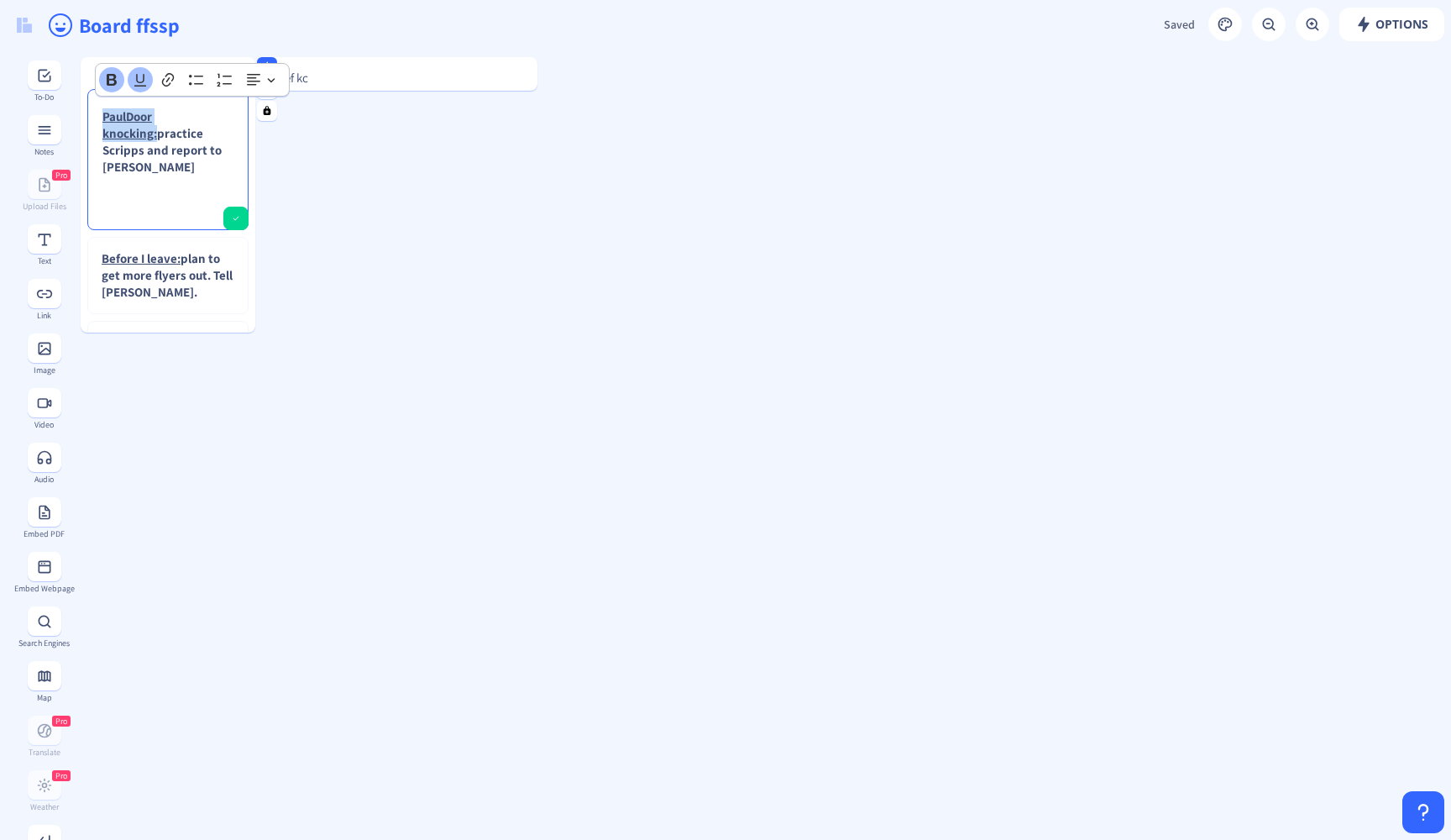
drag, startPoint x: 210, startPoint y: 117, endPoint x: 220, endPoint y: 117, distance: 10.0
click at [220, 117] on p "PaulDoor knocking: practice Scripps and report to [PERSON_NAME]" at bounding box center [168, 142] width 131 height 68
click at [146, 82] on icon "Editor toolbar" at bounding box center [140, 79] width 17 height 17
click at [214, 128] on strong "PaulDoor knocking: practice Scripps and report to [PERSON_NAME]" at bounding box center [162, 141] width 119 height 67
drag, startPoint x: 124, startPoint y: 113, endPoint x: 60, endPoint y: 111, distance: 64.0
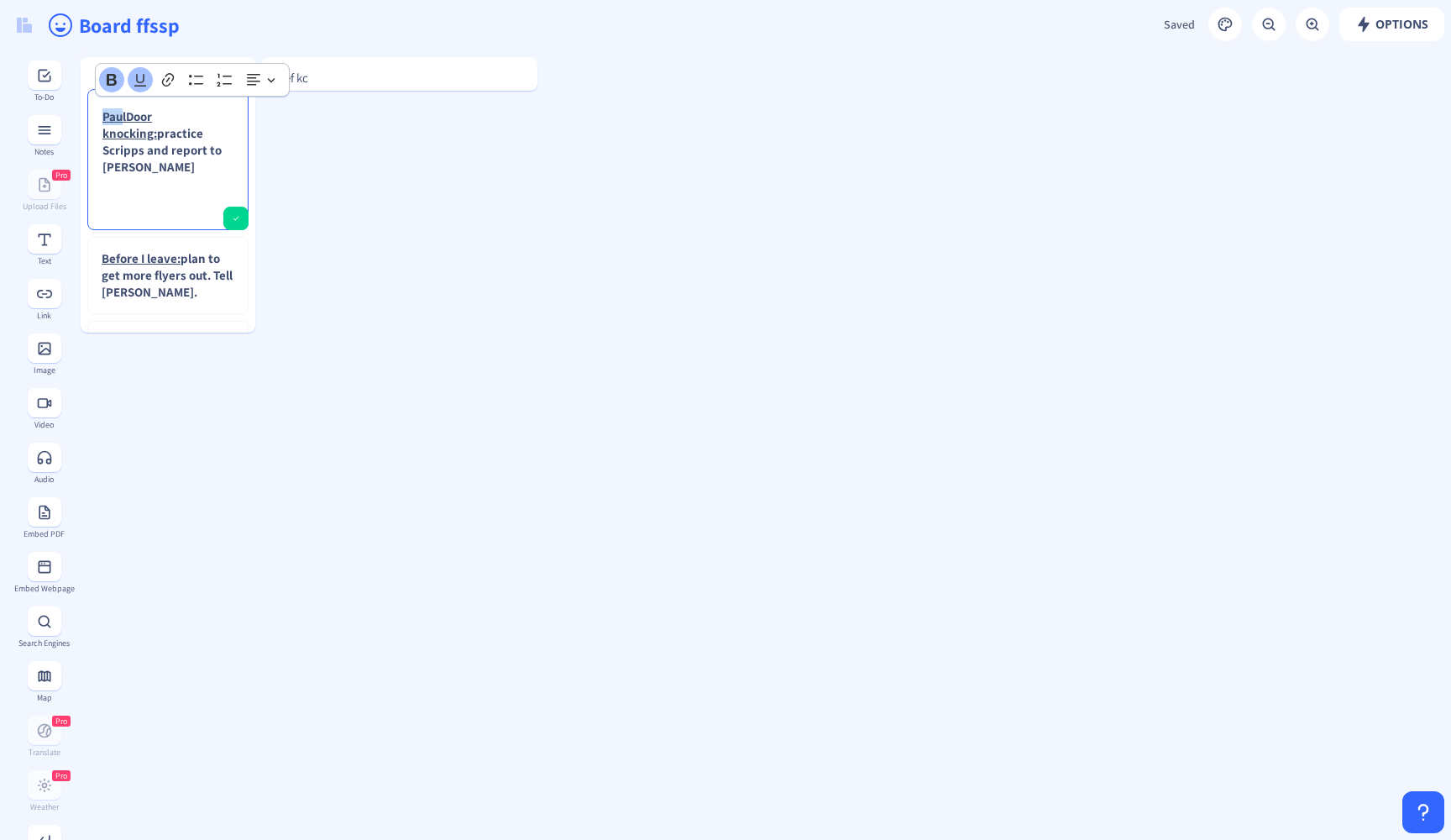
click at [60, 111] on app-new "Options Saved Saving... Board ffssp PaulDoor knocking: practice Scripps and rep…" at bounding box center [725, 420] width 1451 height 840
click at [212, 152] on p "Door knocking: practice Scripps and report to [PERSON_NAME]" at bounding box center [168, 133] width 131 height 51
click at [139, 134] on strong "Door knocking: practice Scripps and report to [PERSON_NAME]" at bounding box center [167, 133] width 129 height 50
click at [220, 173] on div "Door knocking: practice Scripts and report to [PERSON_NAME]" at bounding box center [168, 159] width 146 height 126
click at [195, 117] on strong "Door knocking: practice Scripts and report to [PERSON_NAME]" at bounding box center [167, 133] width 129 height 50
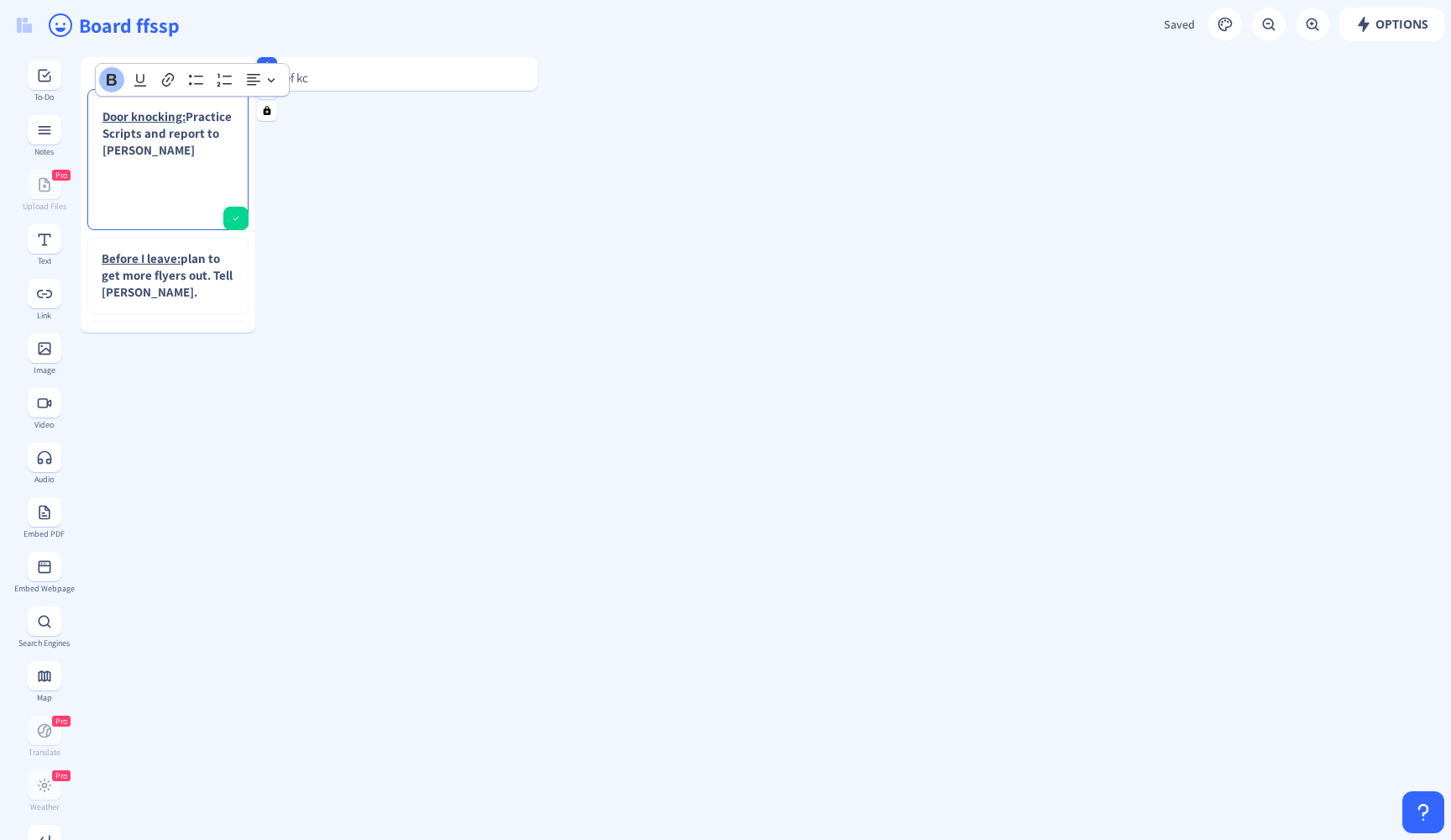
click at [229, 180] on div "Door knocking: Practice Scripts and report to [PERSON_NAME]" at bounding box center [168, 159] width 146 height 126
click at [188, 253] on div "Before I leave: plan to get more flyers out. Tell [PERSON_NAME]. Next week: Tal…" at bounding box center [168, 355] width 175 height 237
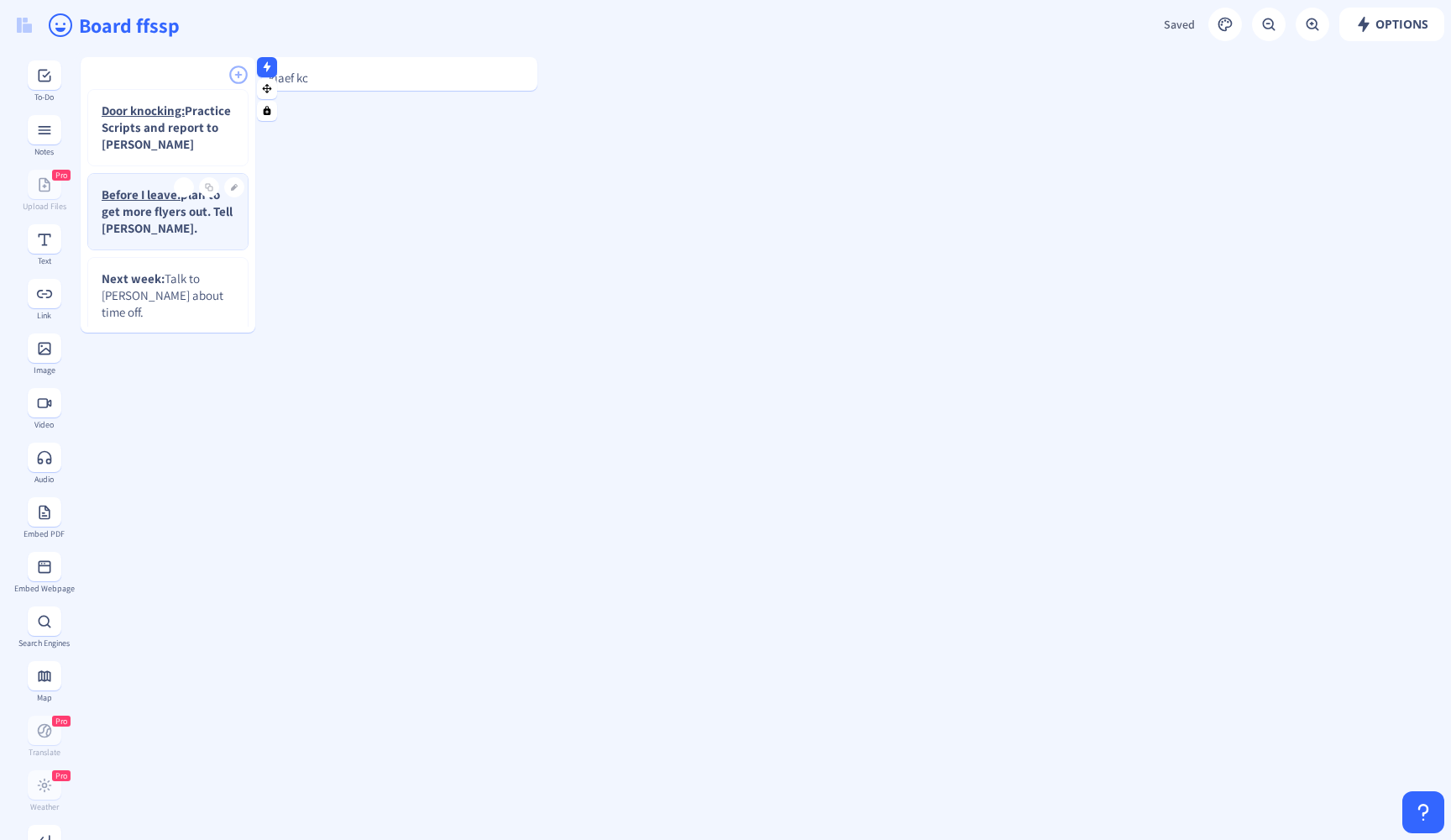
click at [188, 213] on strong "Before I leave: plan to get more flyers out. Tell [PERSON_NAME]." at bounding box center [167, 211] width 131 height 50
click at [175, 212] on strong "Before I leave: plan to get more flyers out. Tell [PERSON_NAME]." at bounding box center [167, 211] width 131 height 50
click at [158, 231] on p "Before I leave: plan to get more flyers out. Tell [PERSON_NAME]." at bounding box center [168, 211] width 133 height 51
click at [236, 184] on rect at bounding box center [234, 188] width 10 height 10
click at [187, 197] on strong "Before I leave: plan to get more flyers out. Tell [PERSON_NAME]." at bounding box center [153, 220] width 104 height 67
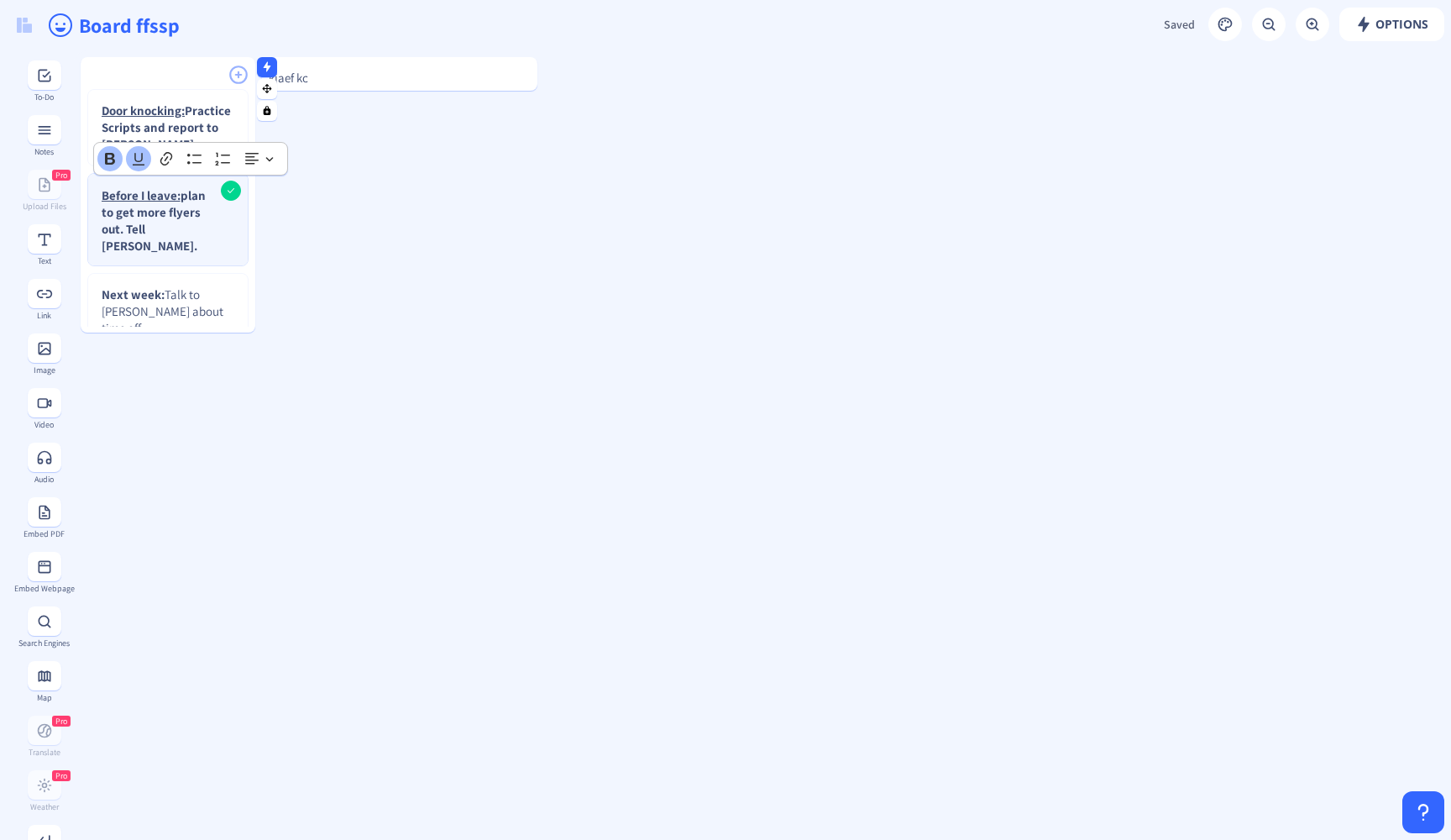
click at [189, 199] on strong "Before I leave: plan to get more flyers out. Tell [PERSON_NAME]." at bounding box center [153, 220] width 104 height 67
click at [199, 220] on p "Before I leave: Plan to get more flyers out. Tell [PERSON_NAME]." at bounding box center [160, 221] width 117 height 68
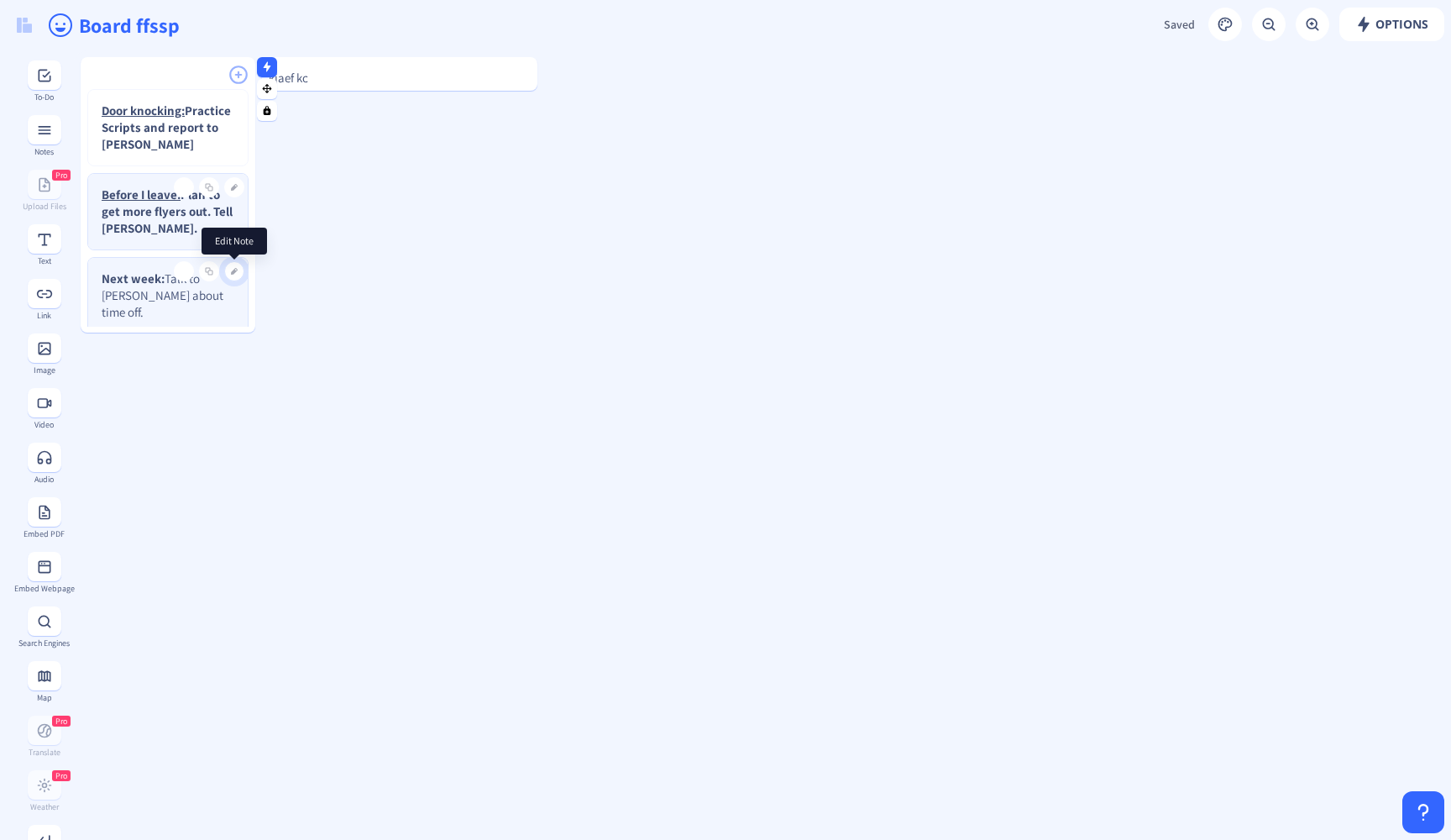
click at [234, 274] on rect at bounding box center [234, 271] width 10 height 10
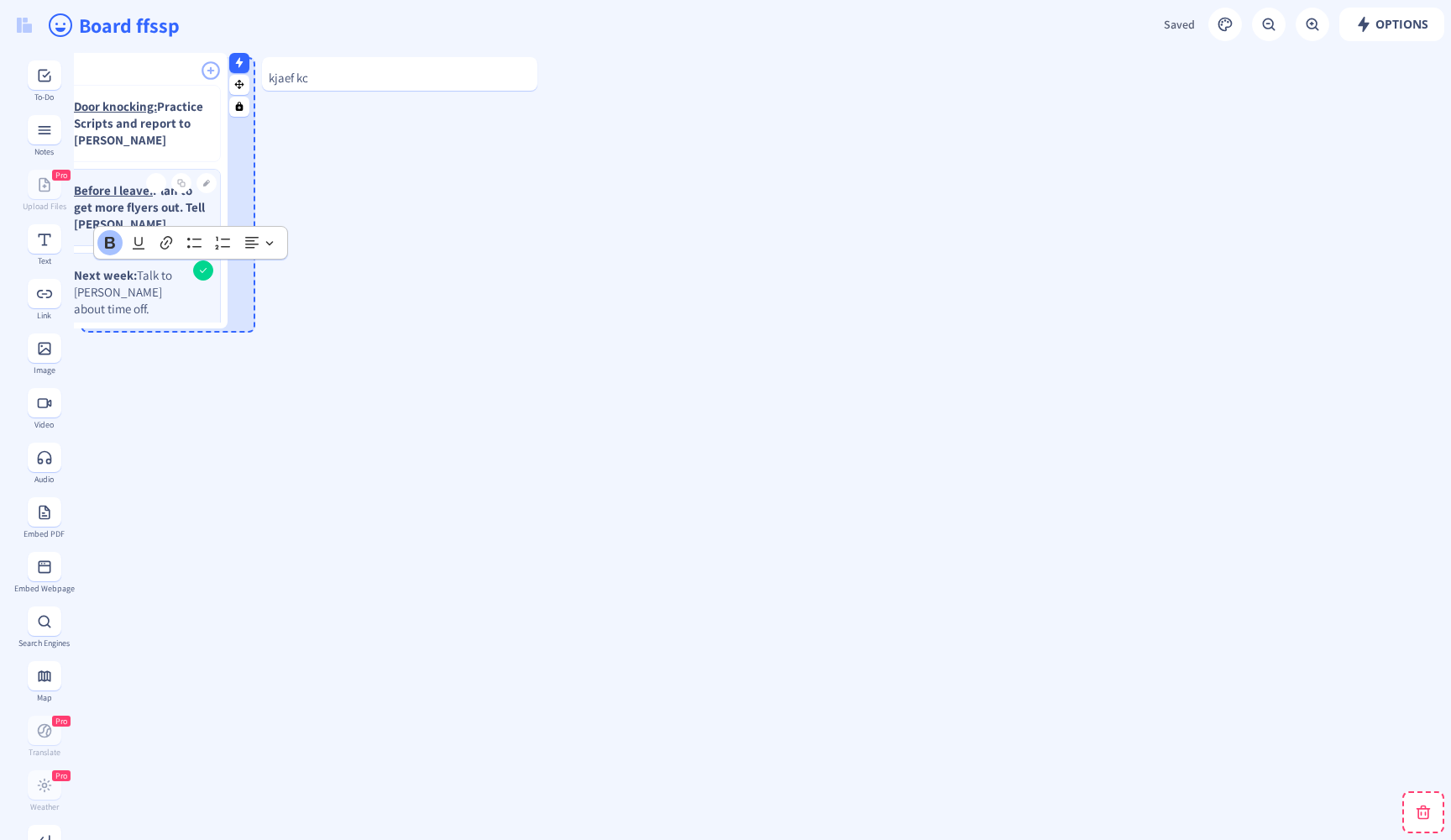
drag, startPoint x: 224, startPoint y: 301, endPoint x: 210, endPoint y: 303, distance: 14.1
click at [199, 303] on div "Next week: Talk to [PERSON_NAME] about time off." at bounding box center [132, 292] width 133 height 73
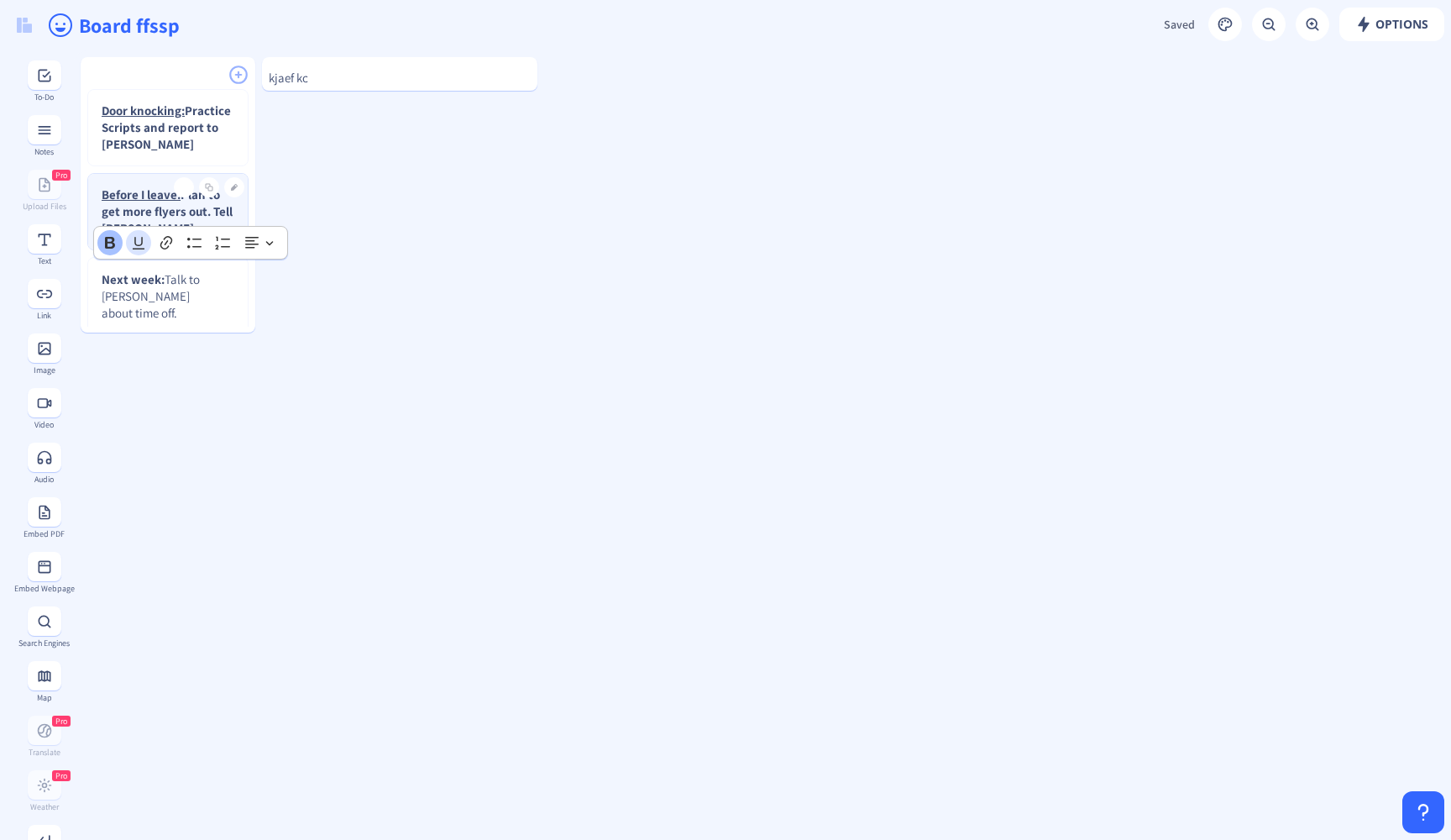
click at [140, 242] on icon "Editor toolbar" at bounding box center [138, 242] width 17 height 17
click at [112, 242] on icon "Editor toolbar" at bounding box center [110, 243] width 10 height 12
click at [112, 244] on icon "Editor toolbar" at bounding box center [110, 243] width 10 height 12
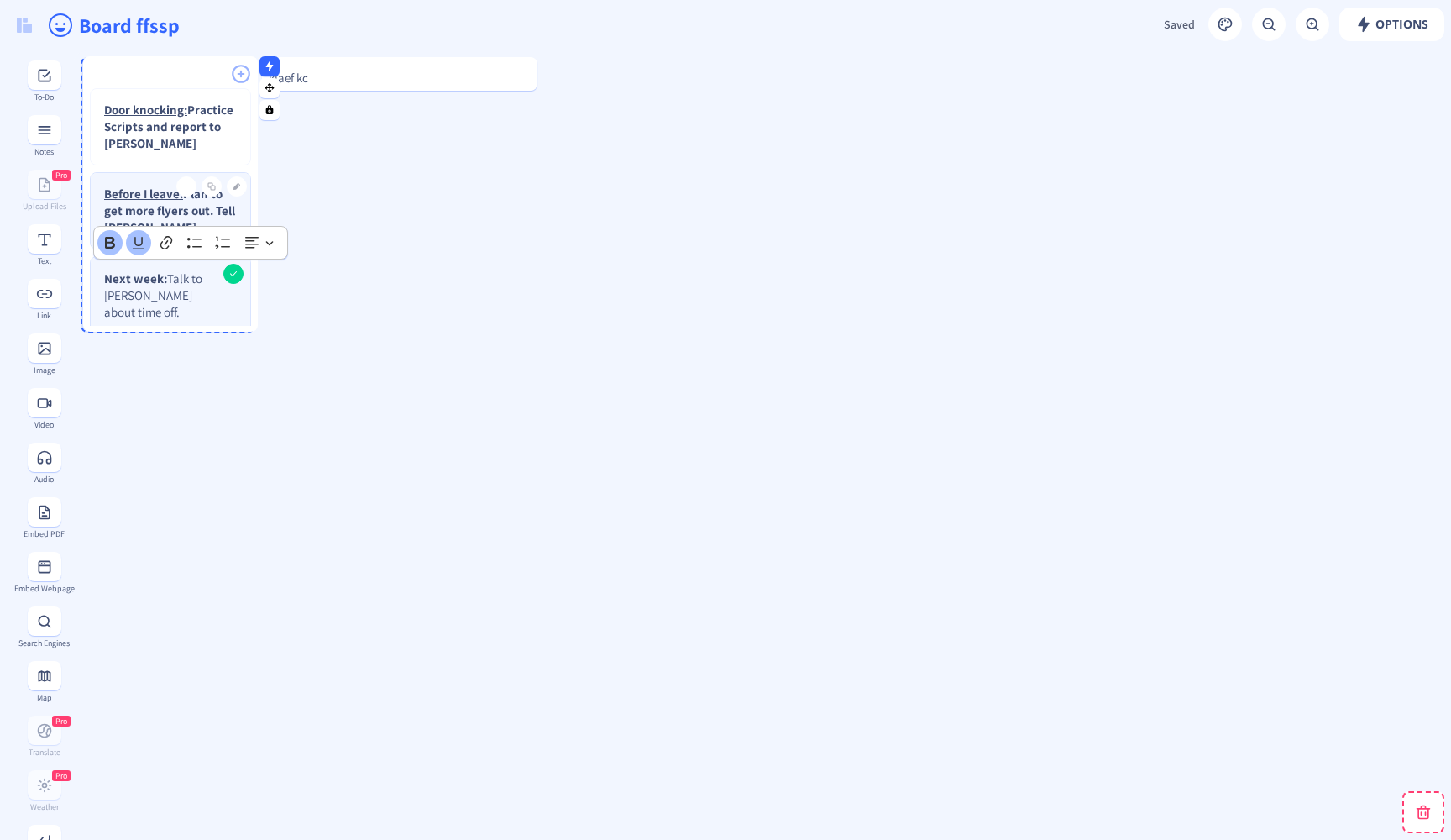
click at [104, 277] on strong "​​​​​​​ Next week:" at bounding box center [135, 278] width 63 height 16
click at [210, 299] on p "​​​​​​​ Next week: Talk to [PERSON_NAME] about time off." at bounding box center [160, 296] width 117 height 51
drag, startPoint x: 218, startPoint y: 297, endPoint x: 100, endPoint y: 265, distance: 122.3
click at [100, 265] on div "Next week: Talk to [PERSON_NAME] about time off." at bounding box center [168, 295] width 160 height 74
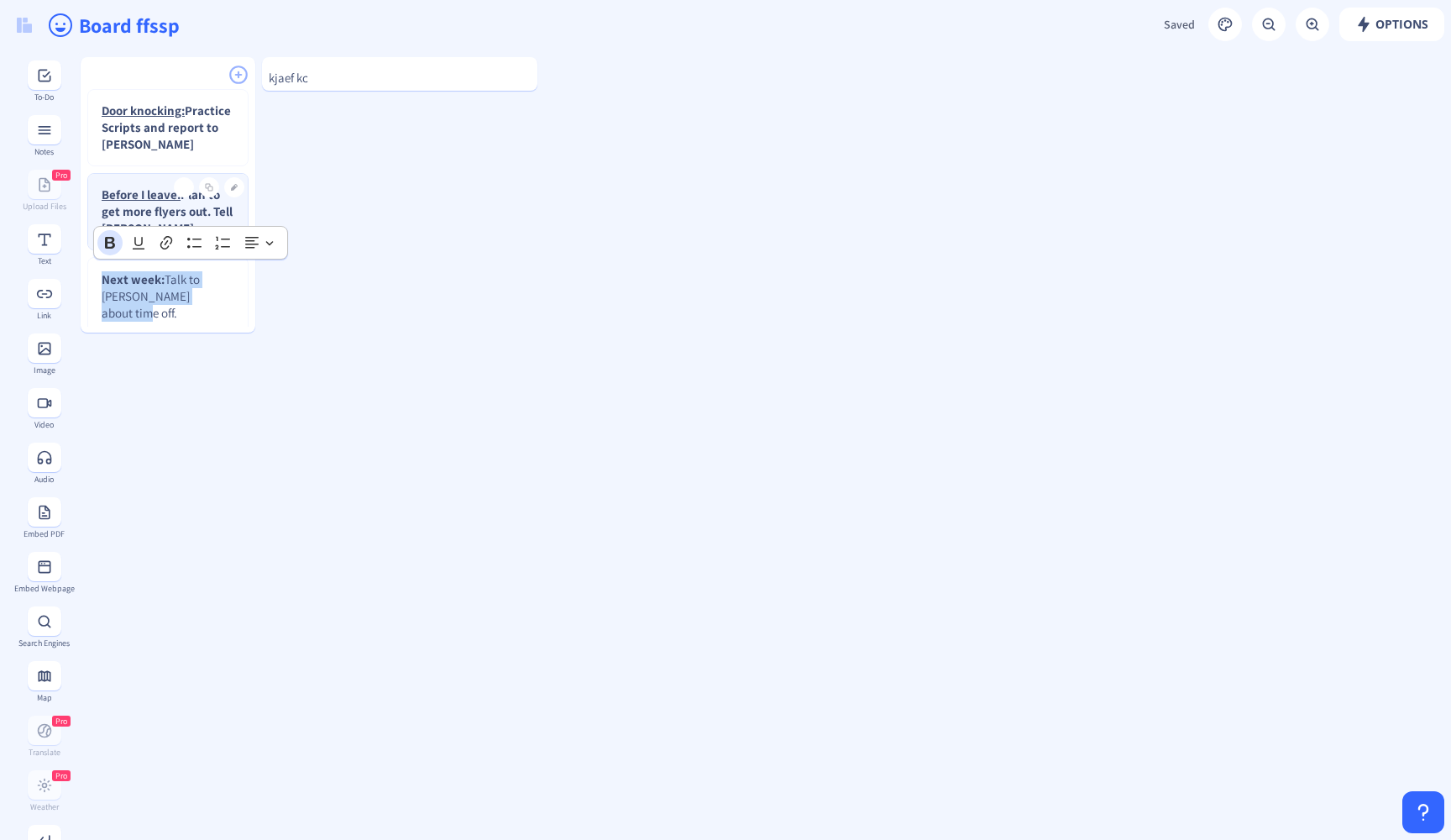
click at [112, 242] on icon "Editor toolbar" at bounding box center [110, 243] width 10 height 12
click at [153, 301] on strong "Next week: Talk to [PERSON_NAME] about time off." at bounding box center [152, 296] width 102 height 50
click at [155, 274] on strong "Next week: Talk to [PERSON_NAME] about time off." at bounding box center [152, 296] width 102 height 50
drag, startPoint x: 161, startPoint y: 276, endPoint x: 73, endPoint y: 273, distance: 88.1
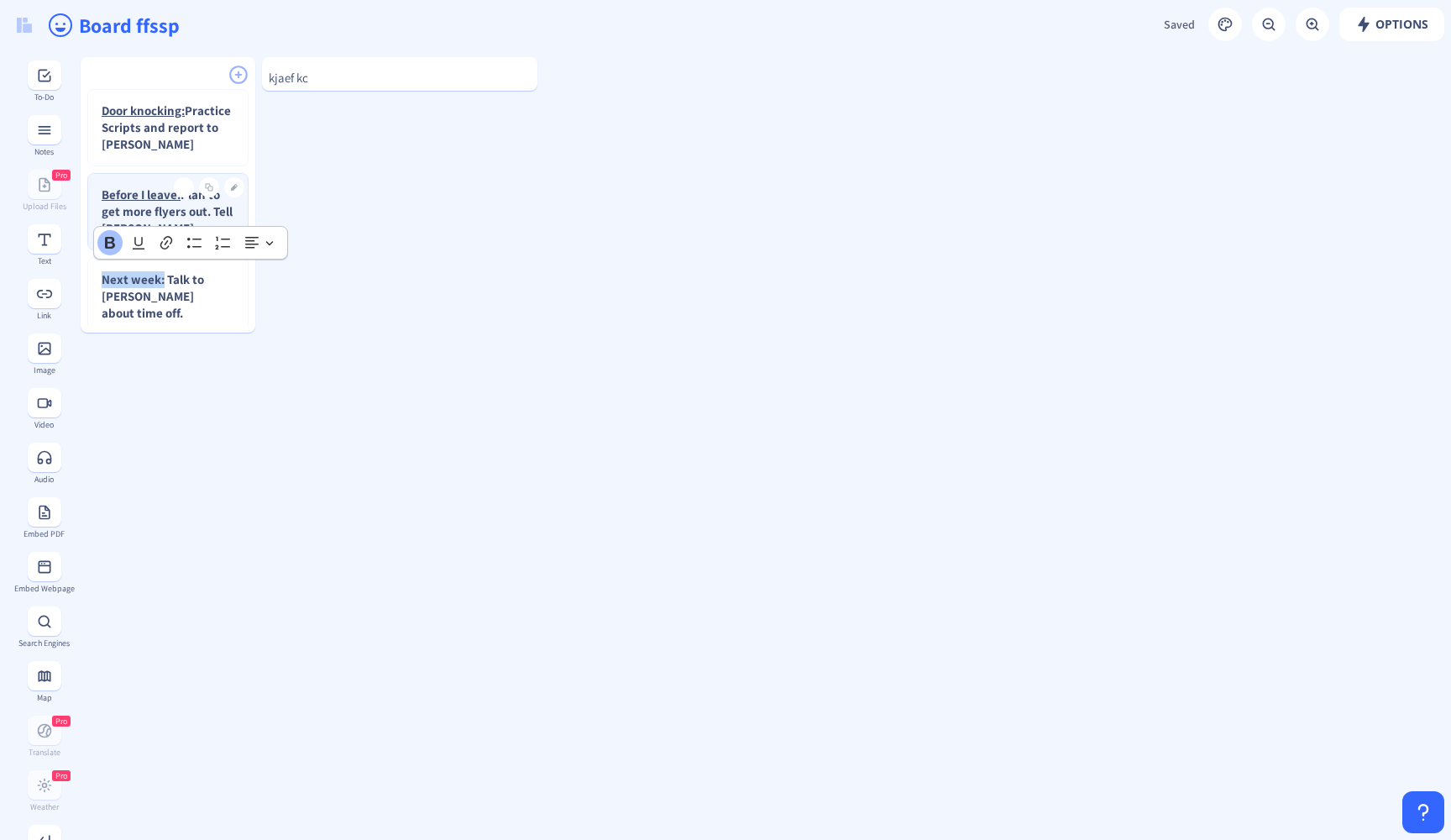
click at [73, 273] on app-new "Options Saved Saving... Board ffssp Door knocking: Practice Scripts and report …" at bounding box center [725, 420] width 1451 height 840
click at [139, 238] on icon "Editor toolbar" at bounding box center [138, 242] width 17 height 17
click at [208, 295] on p "Next week: Talk to [PERSON_NAME] about time off." at bounding box center [160, 296] width 117 height 51
click at [163, 298] on strong "Next week: Talk to [PERSON_NAME] about time off." at bounding box center [151, 296] width 100 height 50
click at [134, 295] on strong "Next week: Talk to [PERSON_NAME] about time off." at bounding box center [151, 296] width 100 height 50
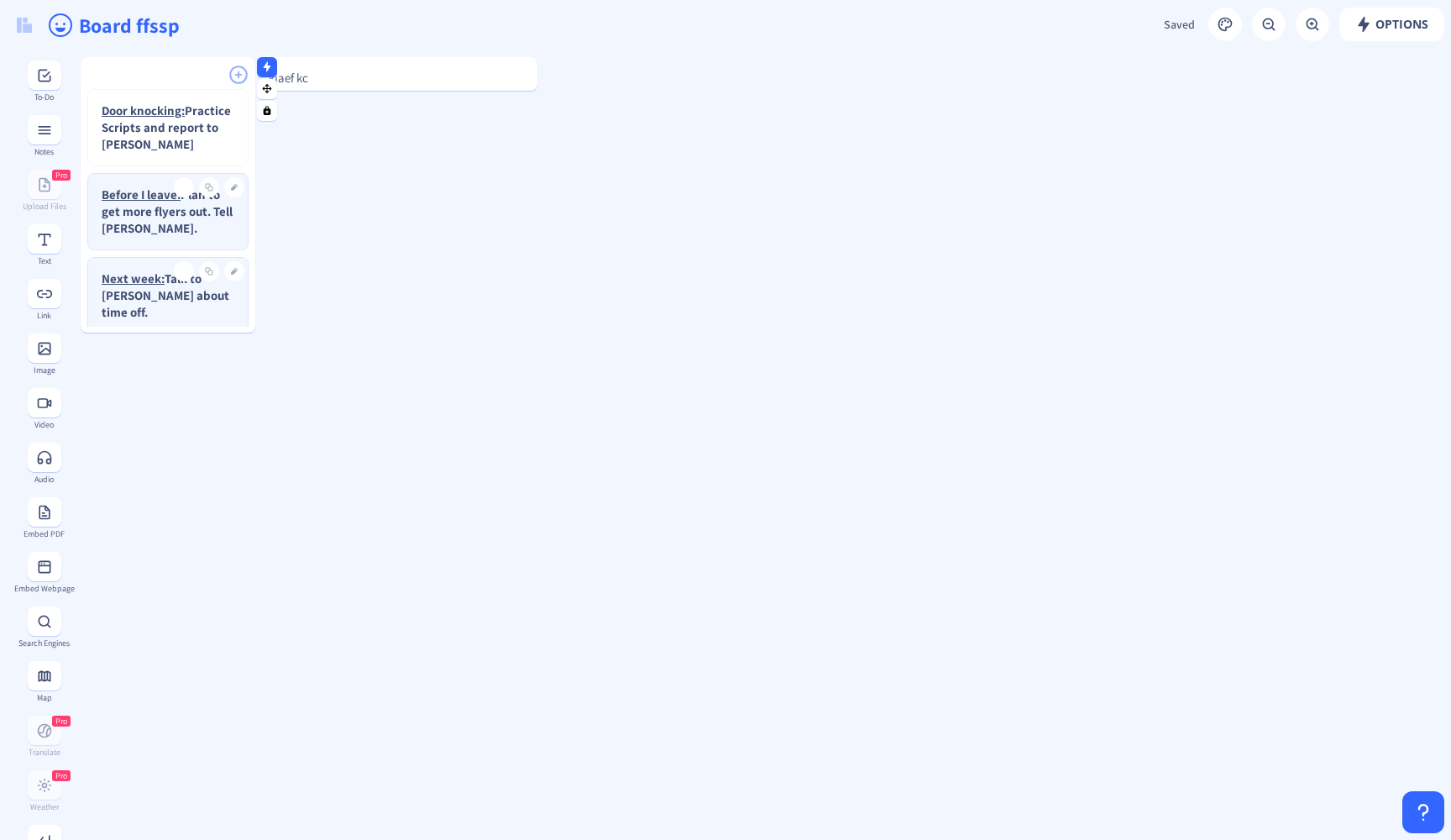
click at [454, 65] on div at bounding box center [399, 62] width 275 height 8
click at [520, 74] on button at bounding box center [520, 73] width 20 height 20
click at [548, 62] on rect at bounding box center [549, 67] width 11 height 11
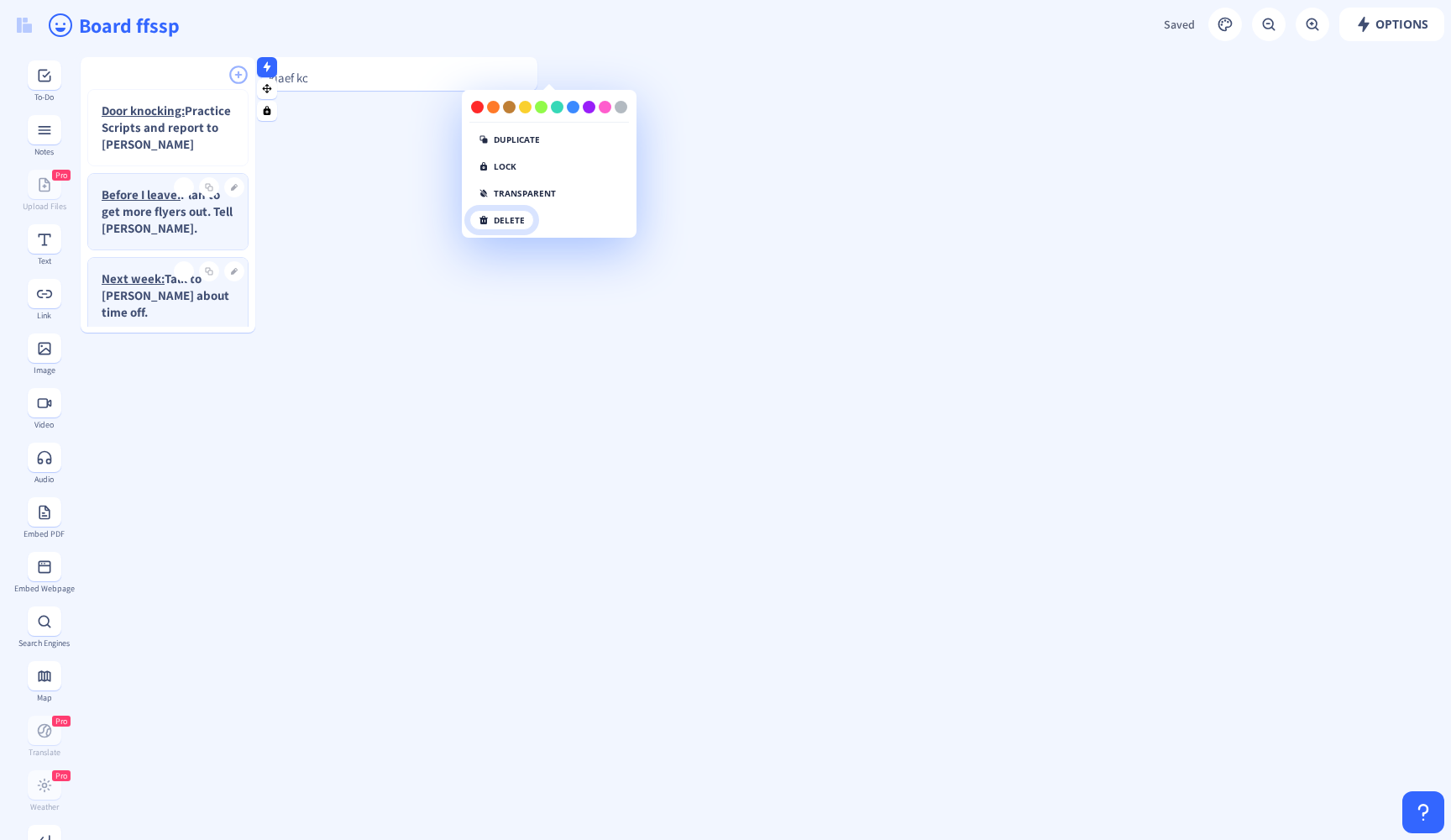
click at [529, 225] on button "delete" at bounding box center [502, 219] width 65 height 20
click at [521, 224] on button "click again" at bounding box center [512, 219] width 86 height 20
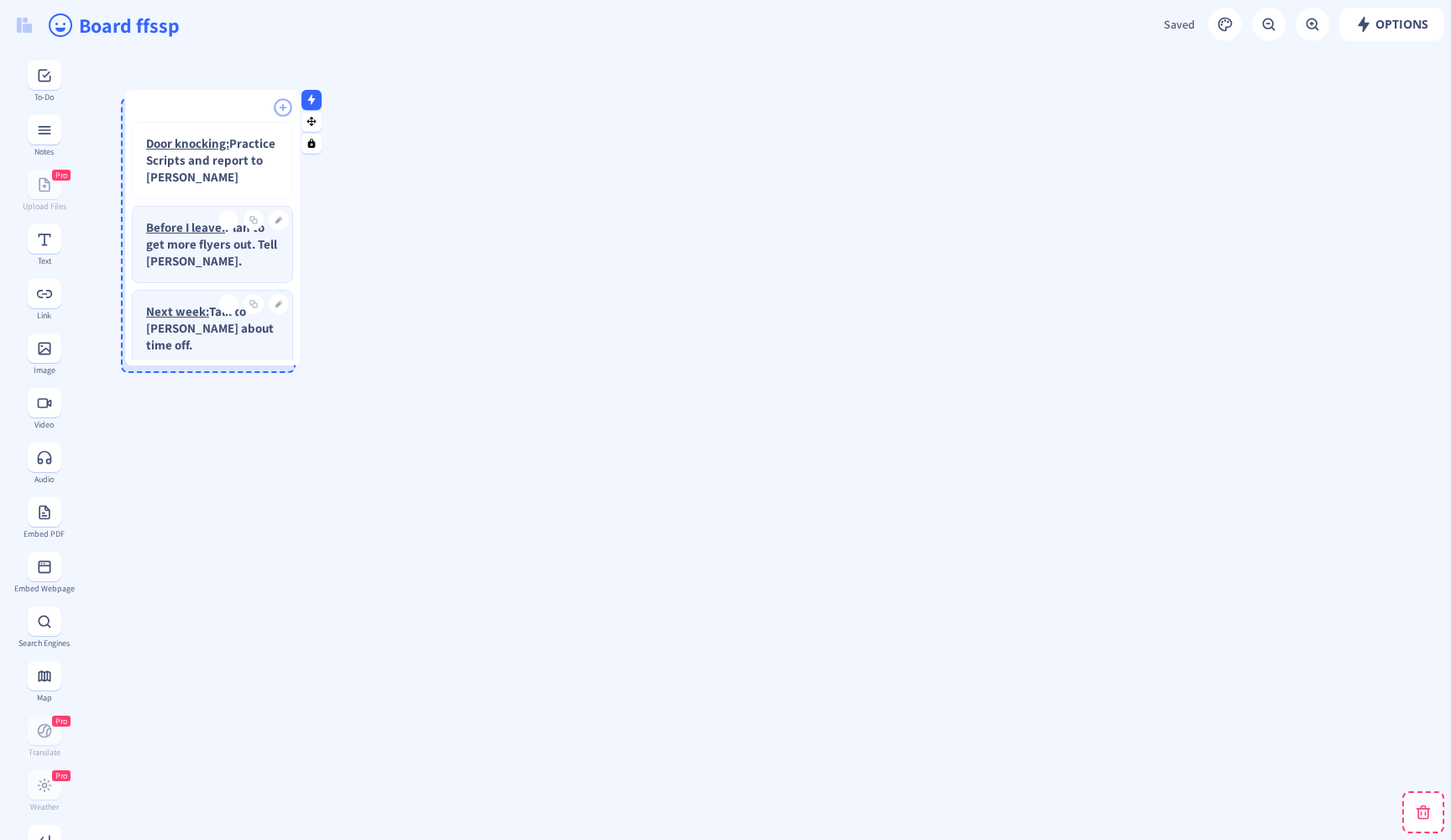
drag, startPoint x: 205, startPoint y: 68, endPoint x: 248, endPoint y: 100, distance: 53.6
click at [248, 100] on div at bounding box center [213, 101] width 175 height 25
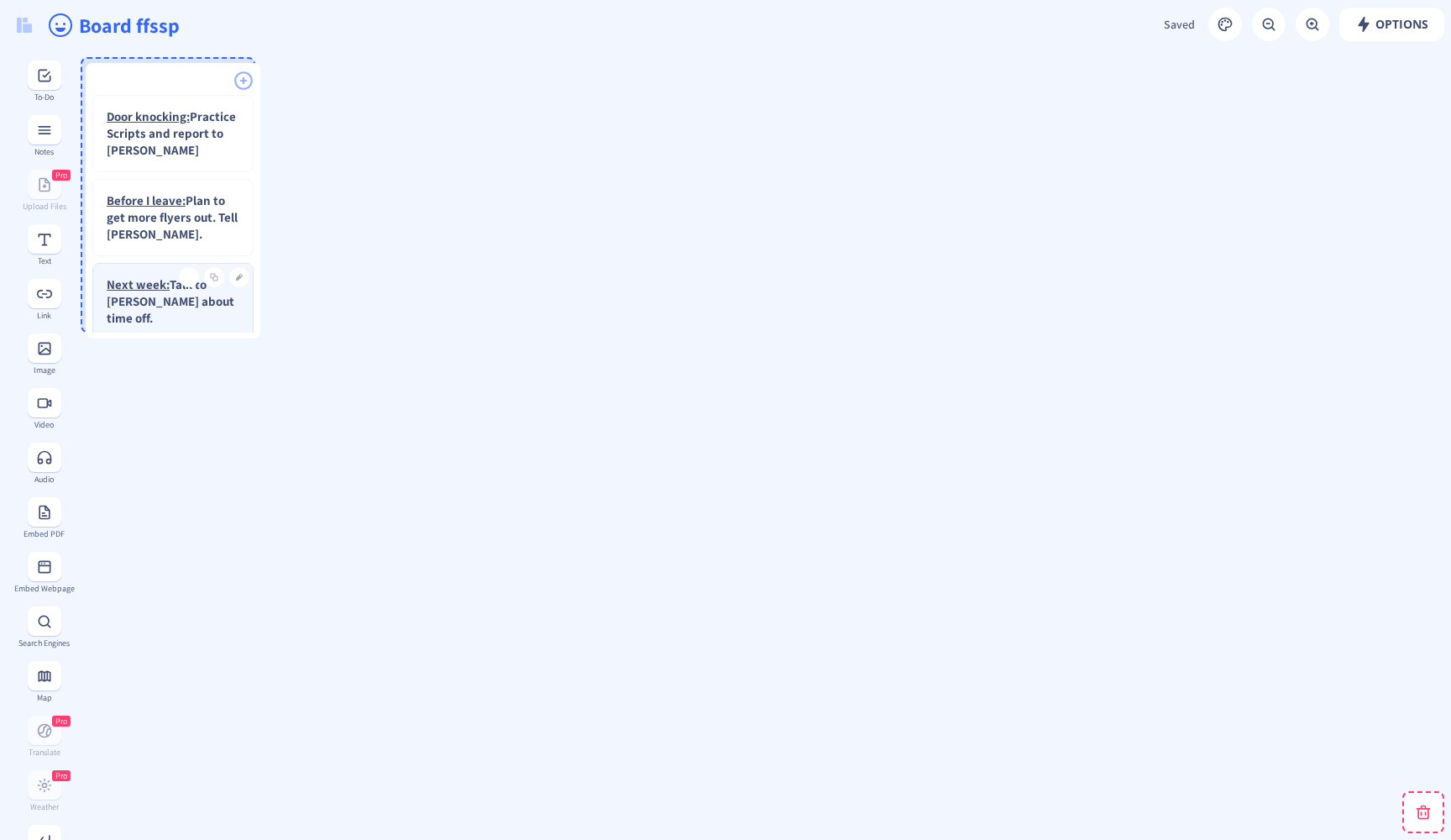
drag, startPoint x: 203, startPoint y: 111, endPoint x: 169, endPoint y: 75, distance: 49.5
click at [169, 75] on div at bounding box center [173, 74] width 175 height 25
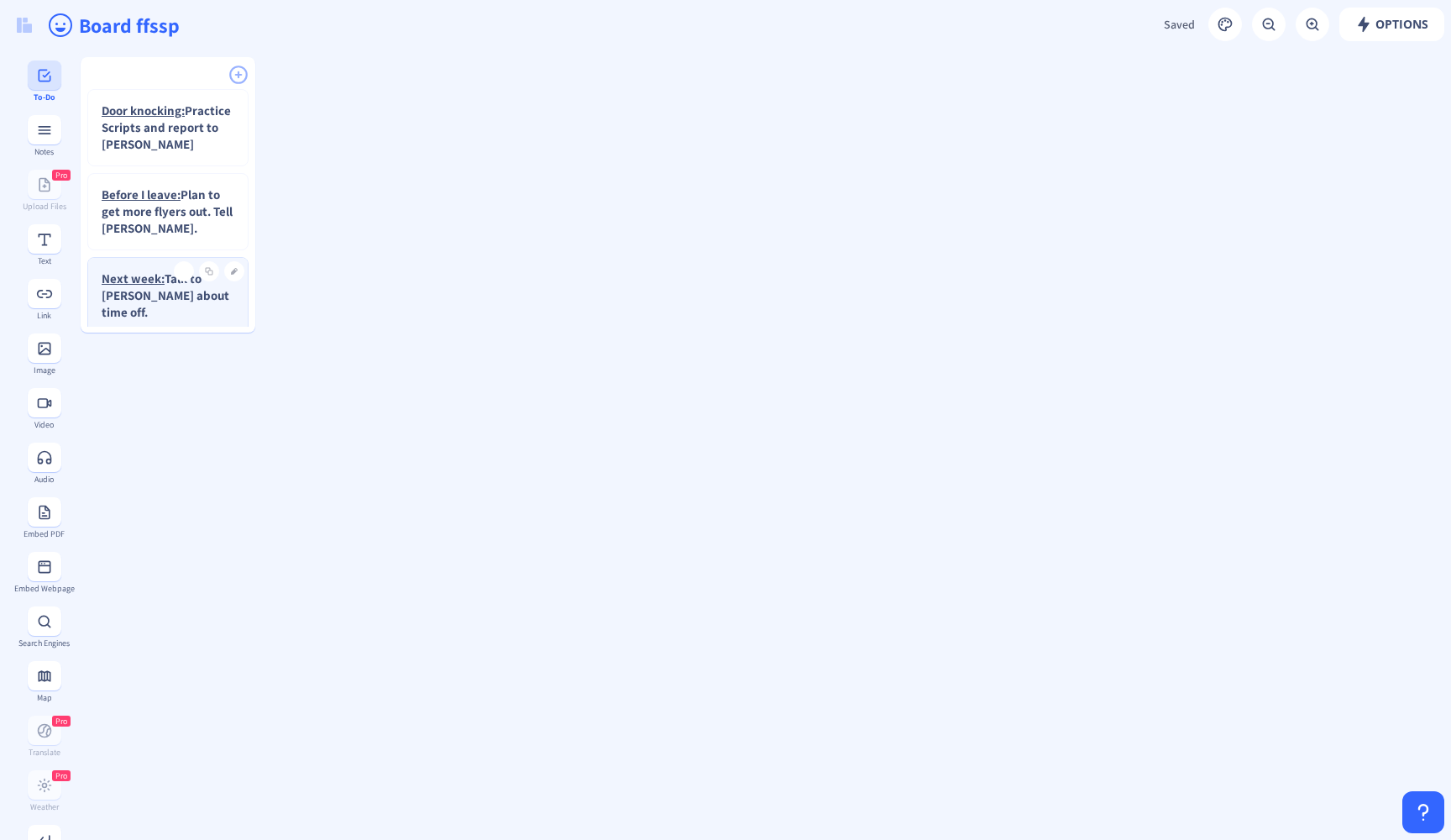
click at [36, 69] on rect at bounding box center [44, 75] width 17 height 17
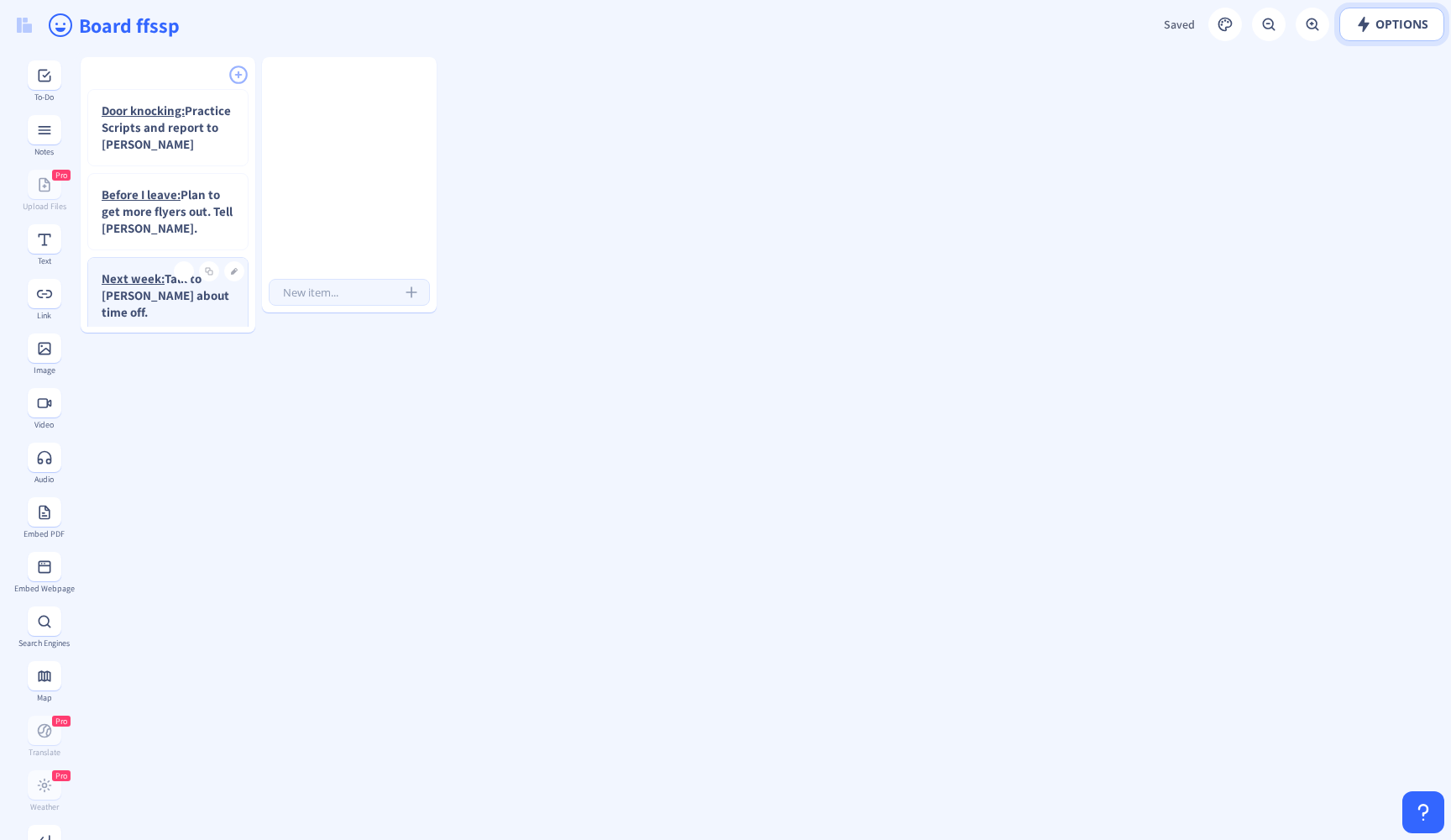
click at [1399, 22] on span "Options" at bounding box center [1392, 25] width 73 height 14
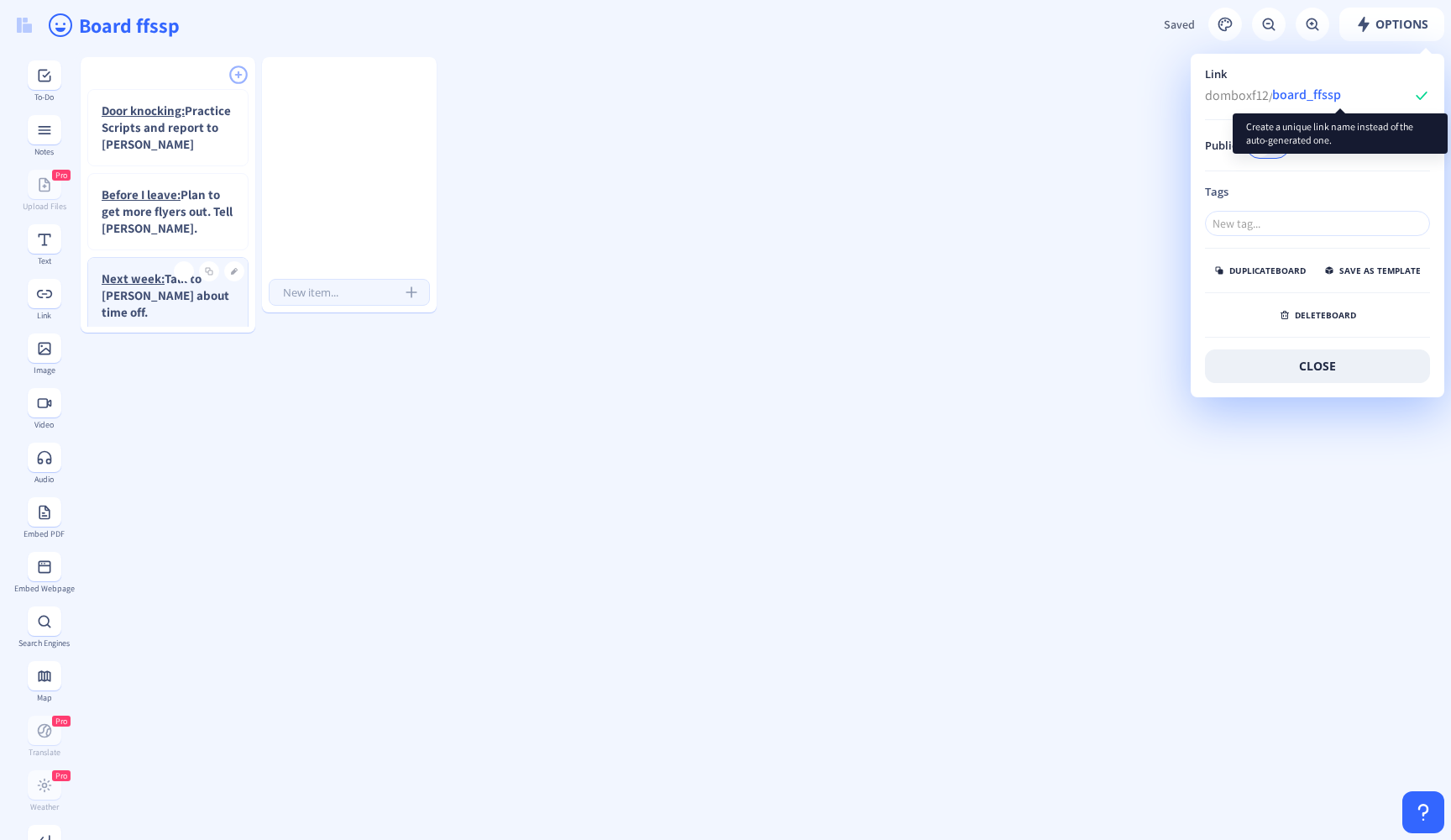
click at [1348, 97] on input "board_ffssp" at bounding box center [1347, 94] width 150 height 25
type input "b"
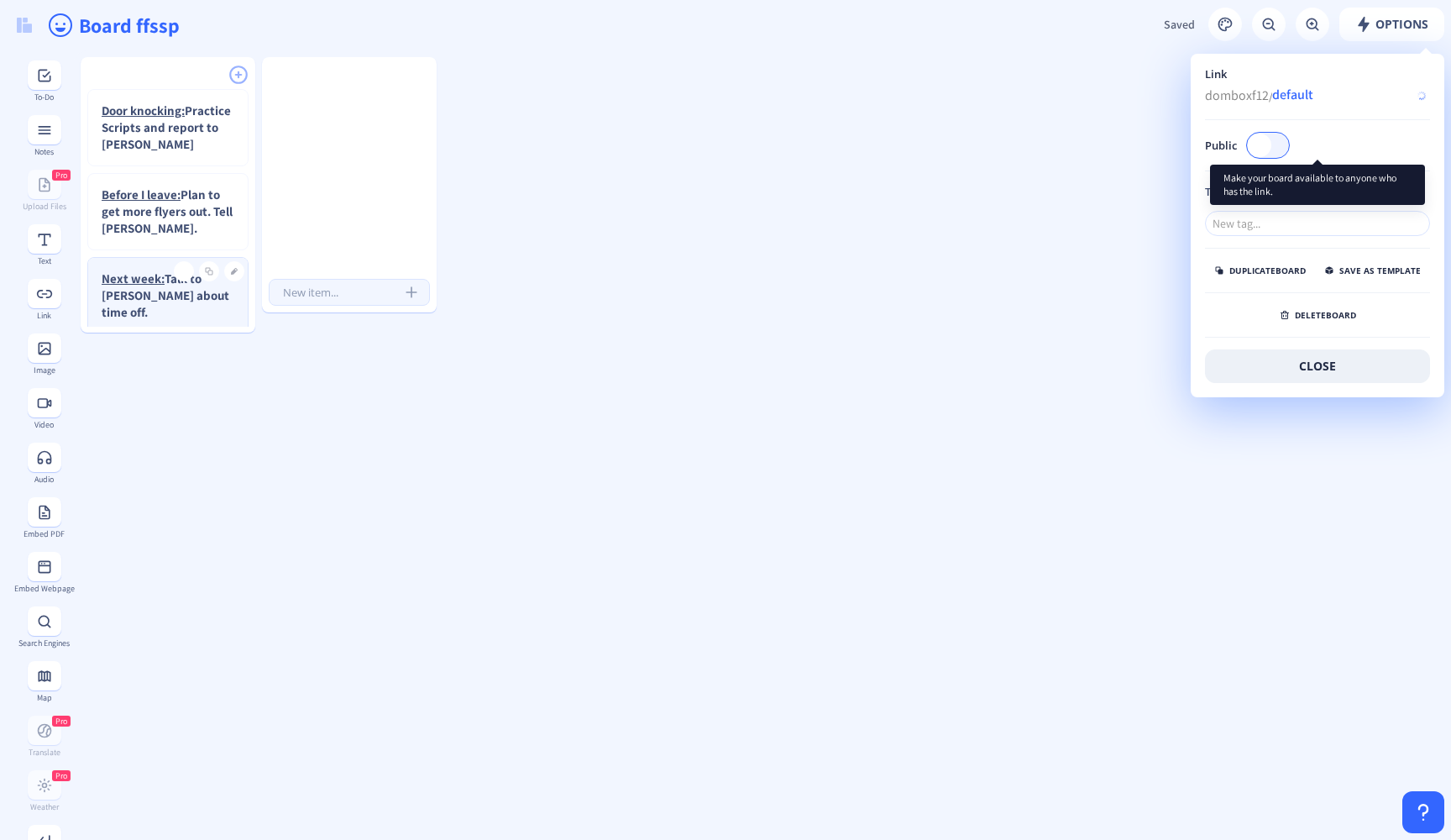
type input "default"
click at [1342, 133] on div "Public" at bounding box center [1318, 145] width 225 height 27
click at [1265, 142] on span at bounding box center [1260, 145] width 24 height 24
click at [1289, 144] on input "Public" at bounding box center [1289, 144] width 1 height 1
checkbox input "true"
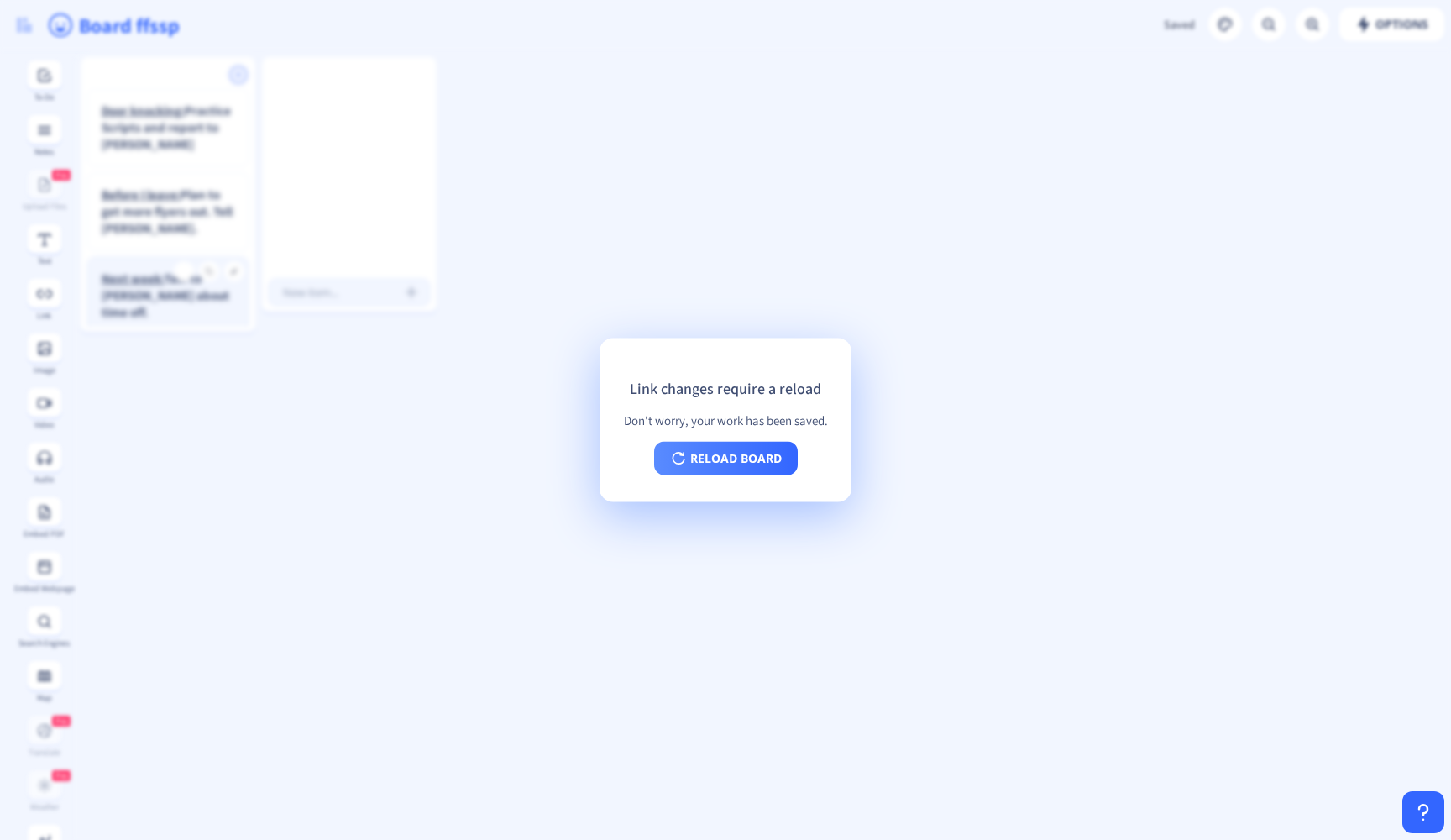
click at [854, 267] on app-new "Options Saved Saving... Board ffssp Door knocking: Practice Scripts and report …" at bounding box center [725, 420] width 1451 height 840
click at [752, 458] on button "reload board" at bounding box center [726, 459] width 144 height 34
